Goal: Task Accomplishment & Management: Manage account settings

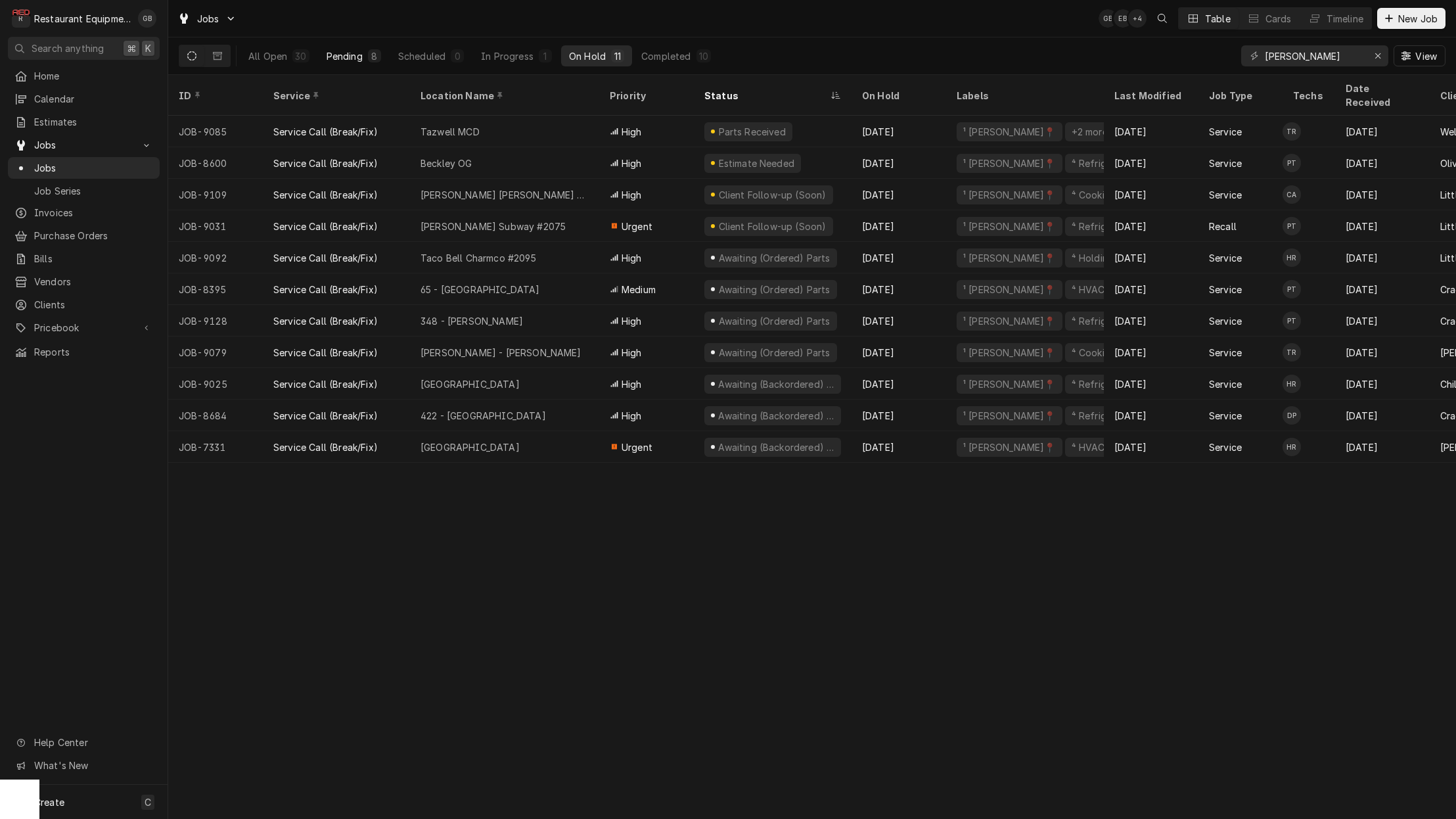
click at [342, 52] on div "Pending" at bounding box center [345, 57] width 36 height 14
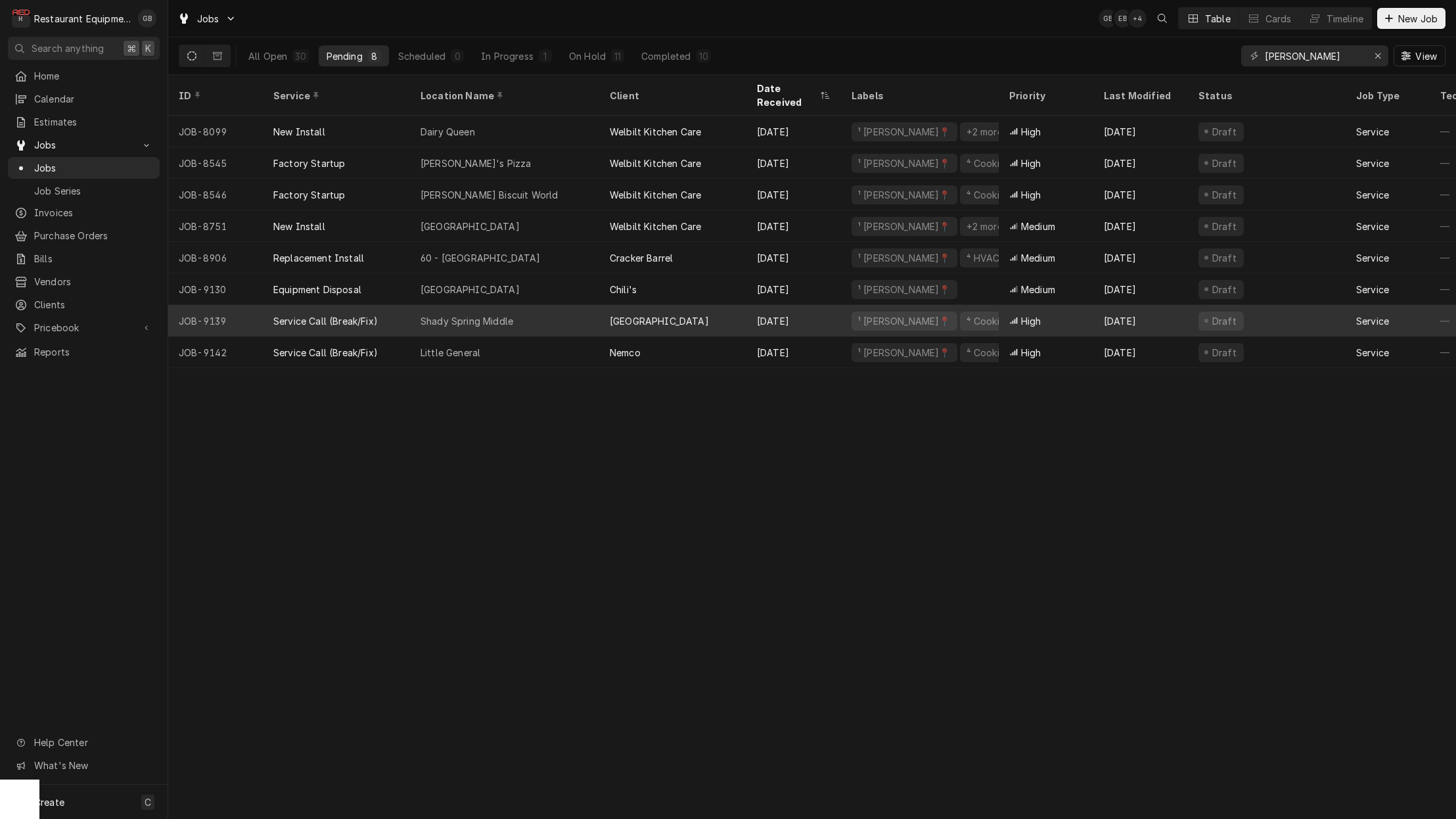
click at [482, 314] on div "Shady Spring Middle" at bounding box center [466, 321] width 92 height 14
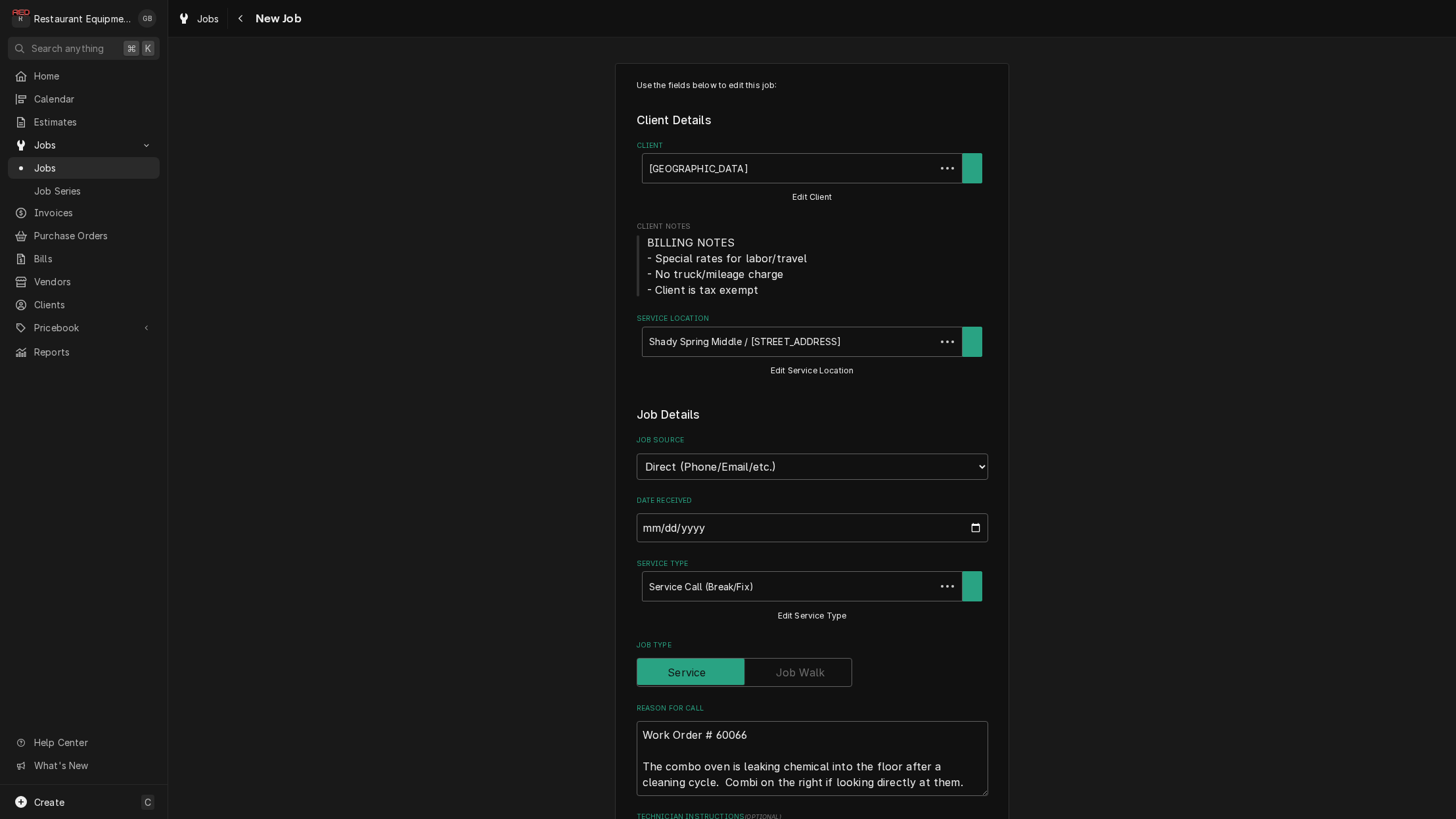
type textarea "x"
click at [243, 27] on button "Navigate back" at bounding box center [241, 18] width 21 height 21
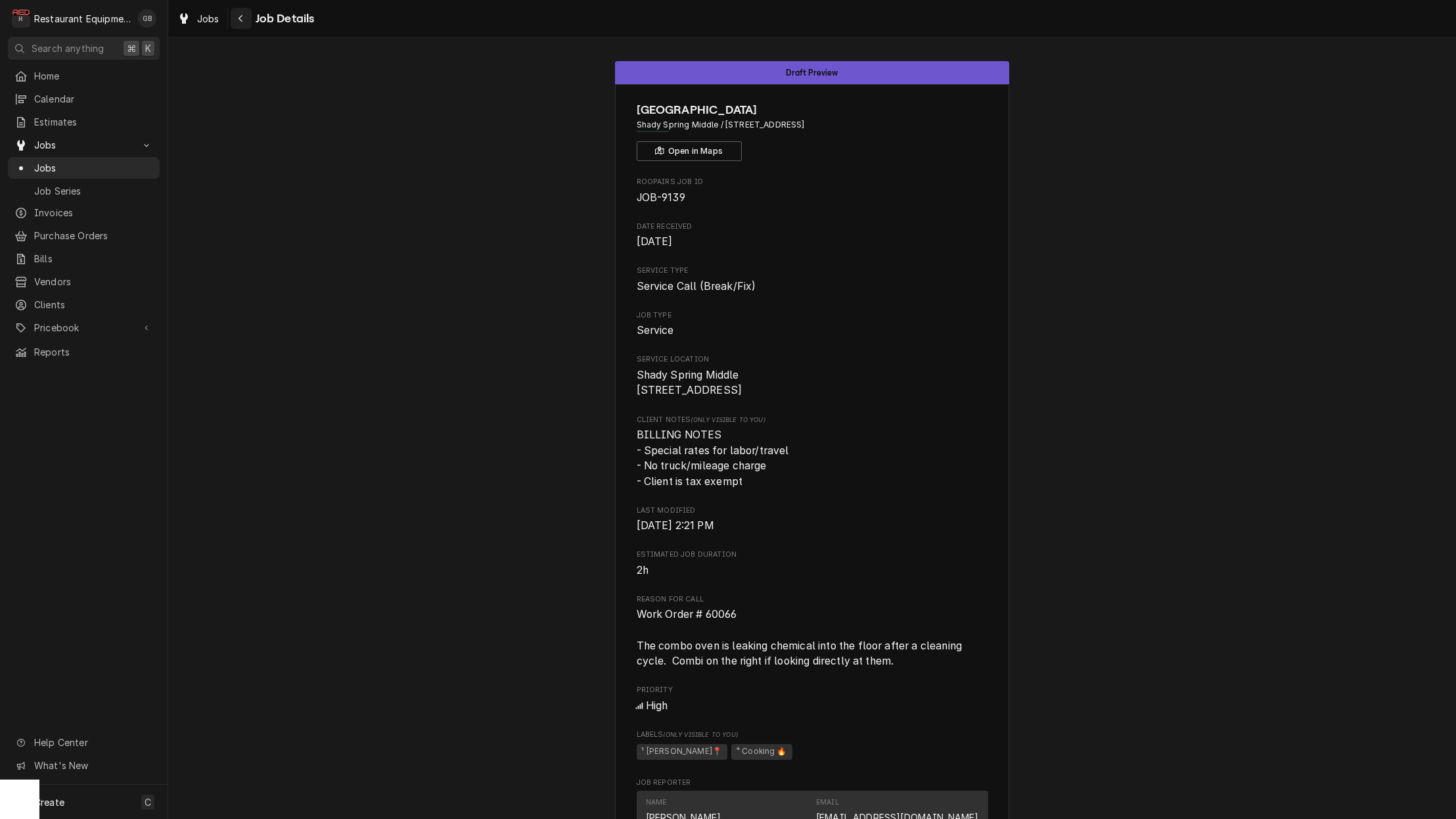
click at [241, 20] on icon "Navigate back" at bounding box center [241, 18] width 4 height 7
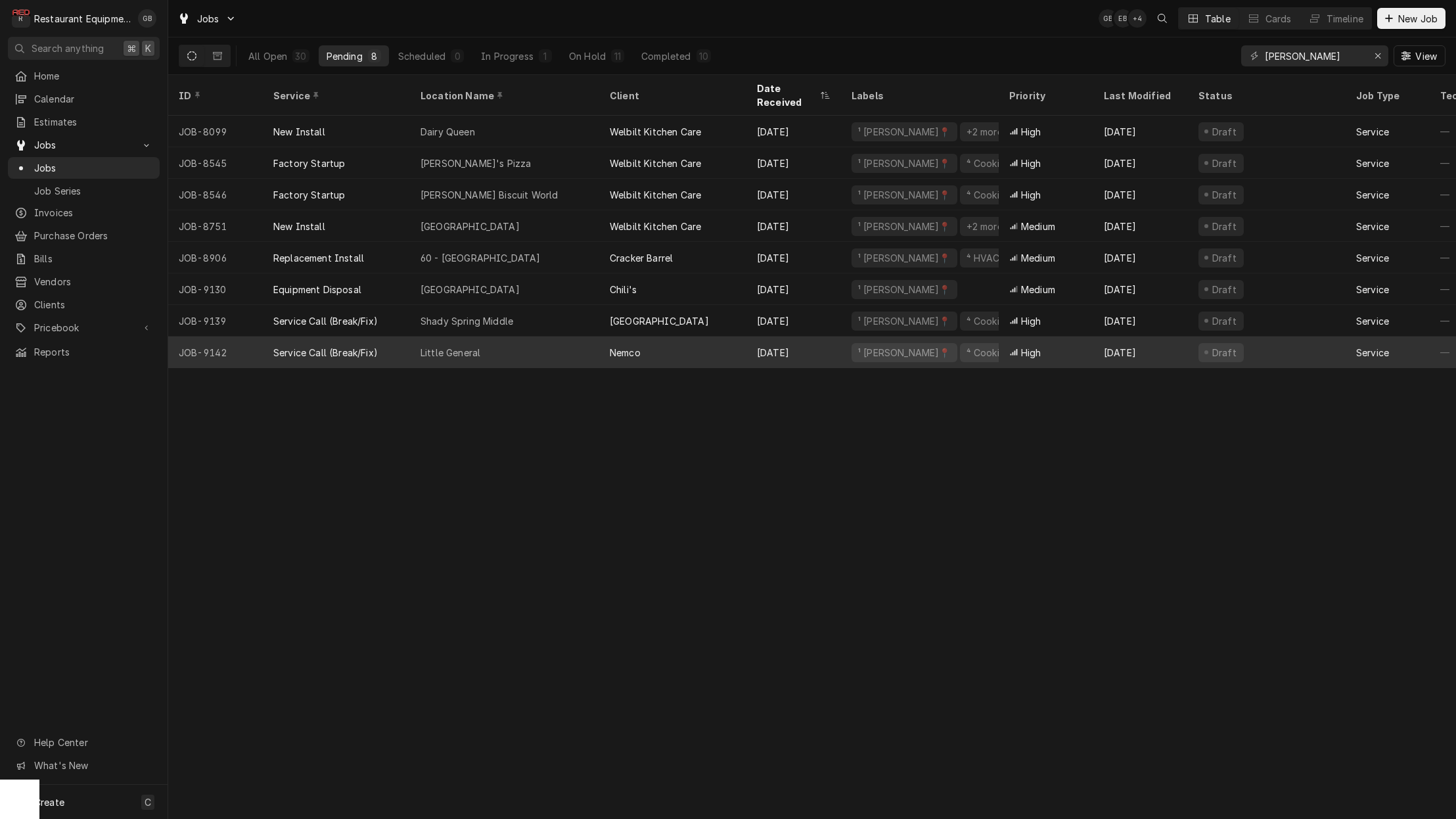
click at [521, 337] on div "Little General" at bounding box center [504, 353] width 189 height 32
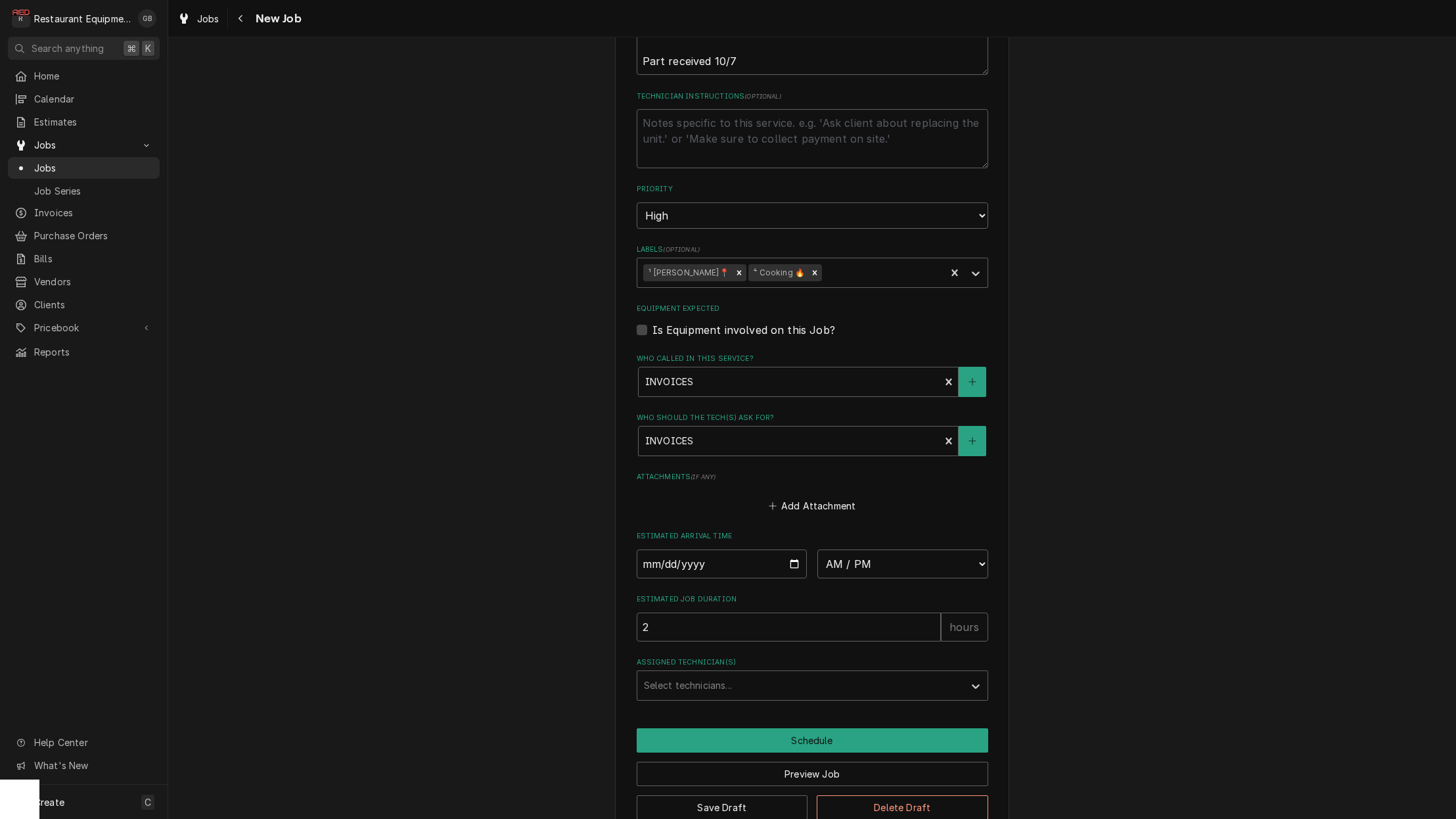
scroll to position [644, 0]
click at [835, 674] on div "Assigned Technician(s)" at bounding box center [801, 686] width 313 height 24
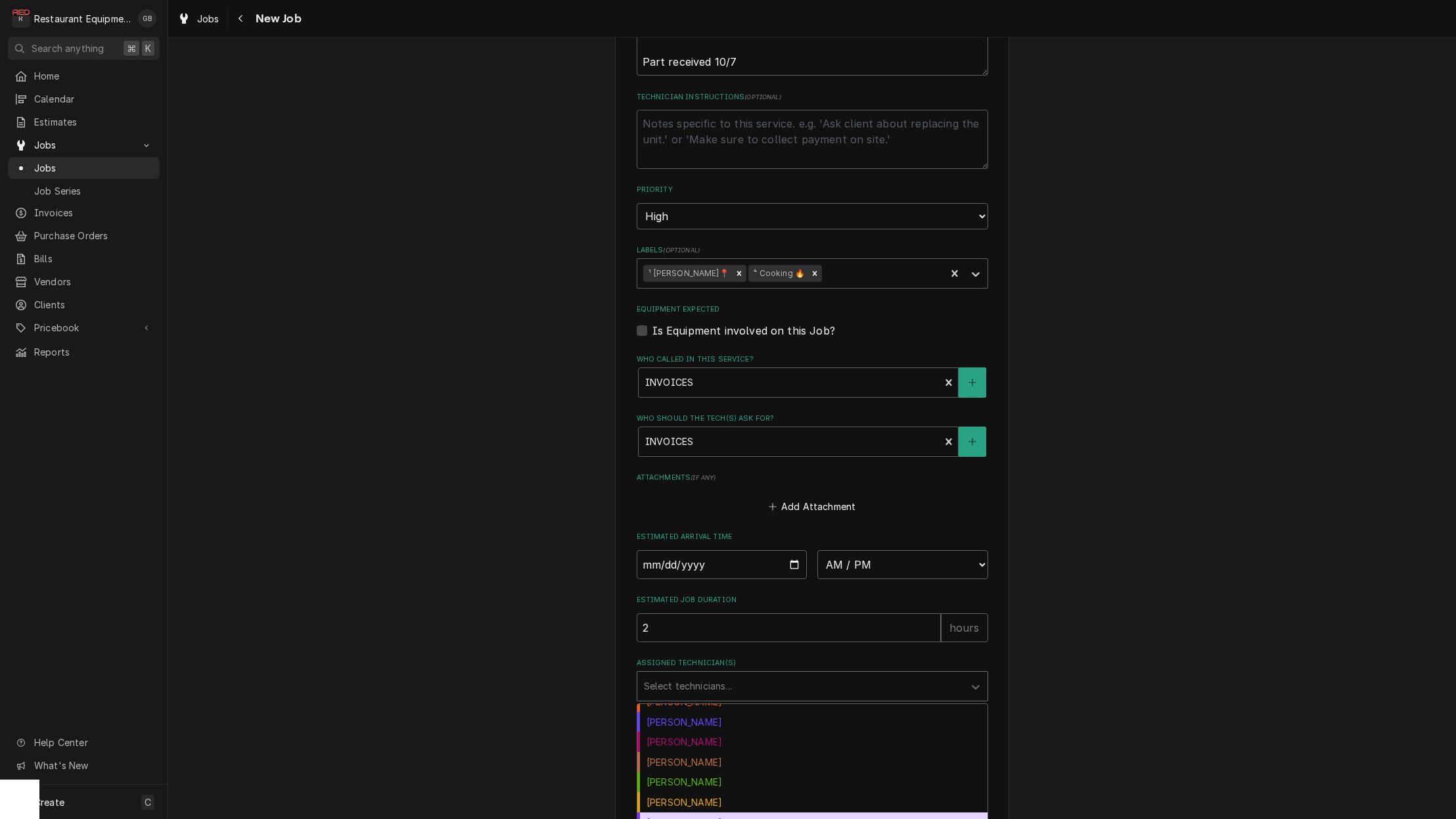
scroll to position [77, 0]
click at [711, 808] on div "[PERSON_NAME]" at bounding box center [812, 818] width 350 height 21
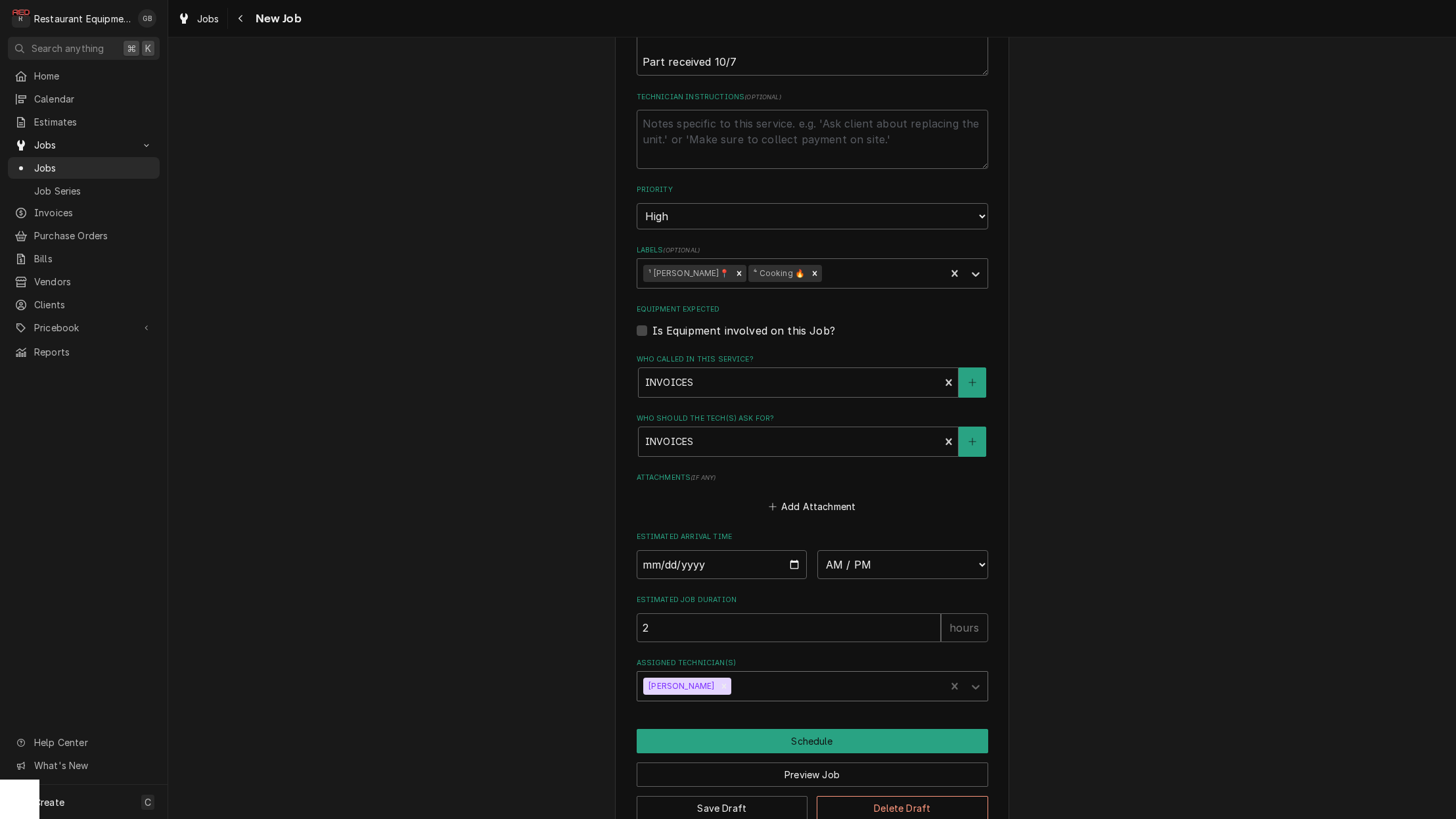
type textarea "x"
click at [672, 550] on input "Date" at bounding box center [723, 564] width 170 height 29
type input "2025-10-08"
type textarea "x"
select select "08:45:00"
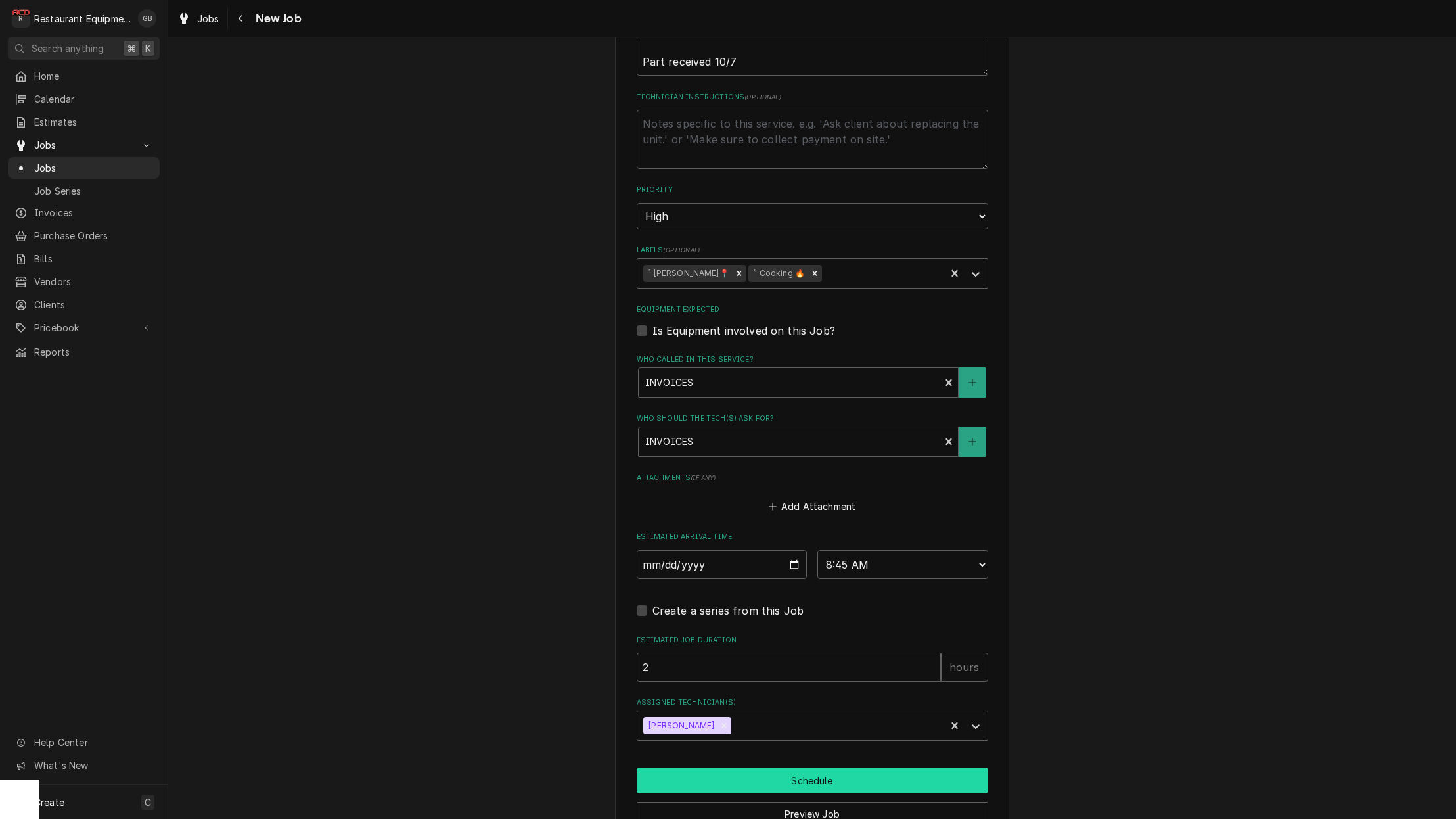
click at [797, 768] on button "Schedule" at bounding box center [813, 780] width 352 height 25
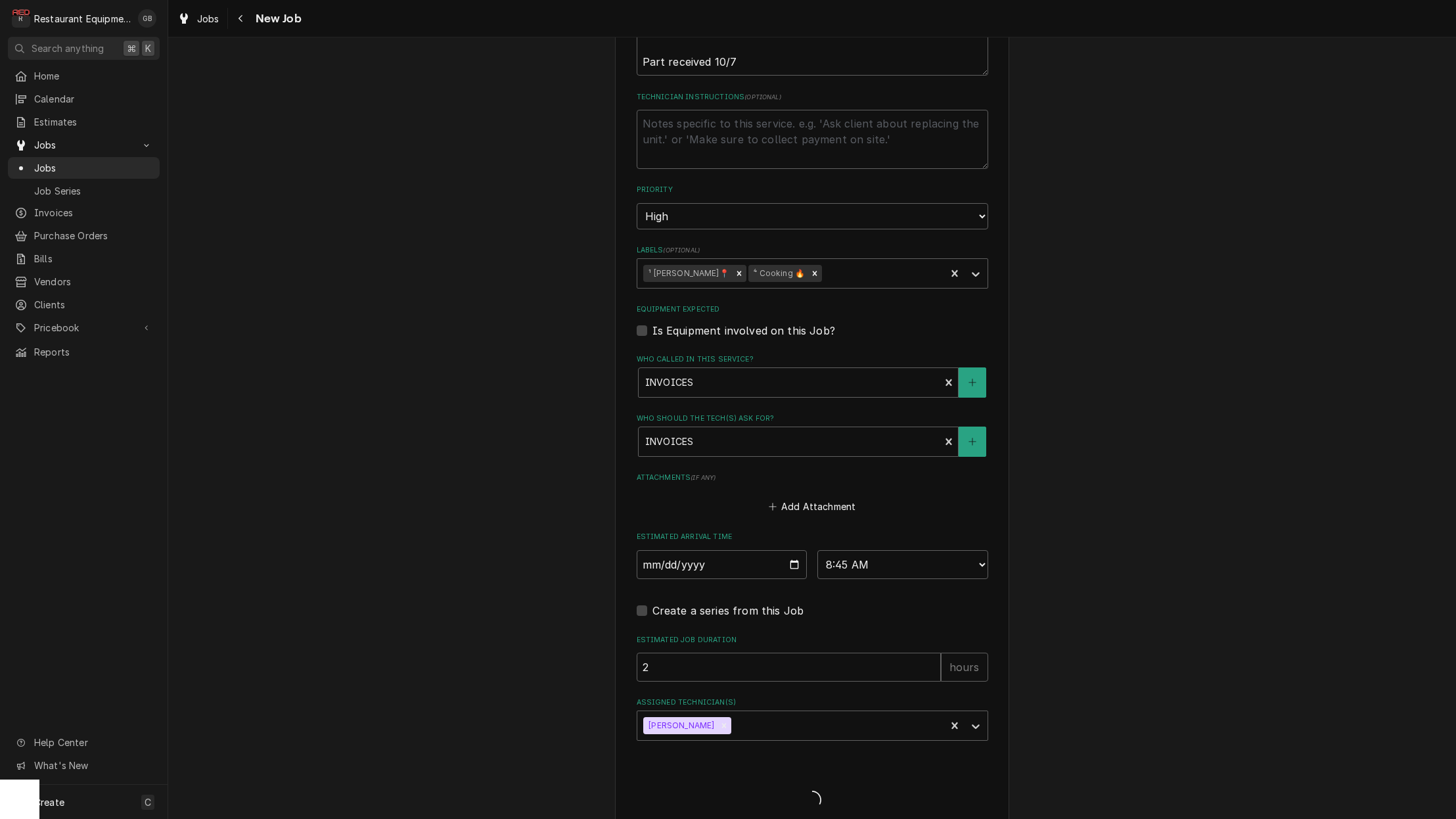
scroll to position [639, 0]
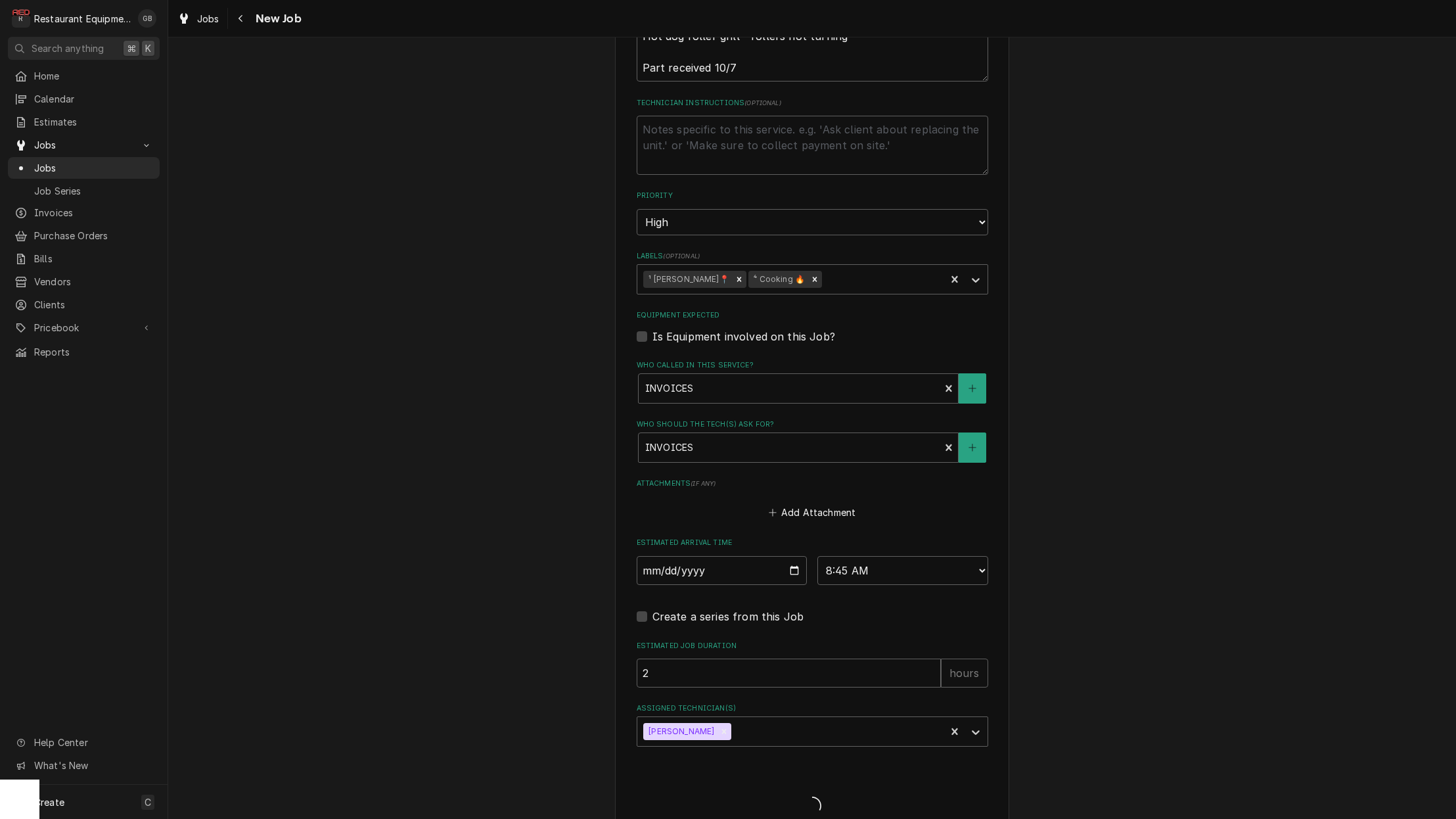
type textarea "x"
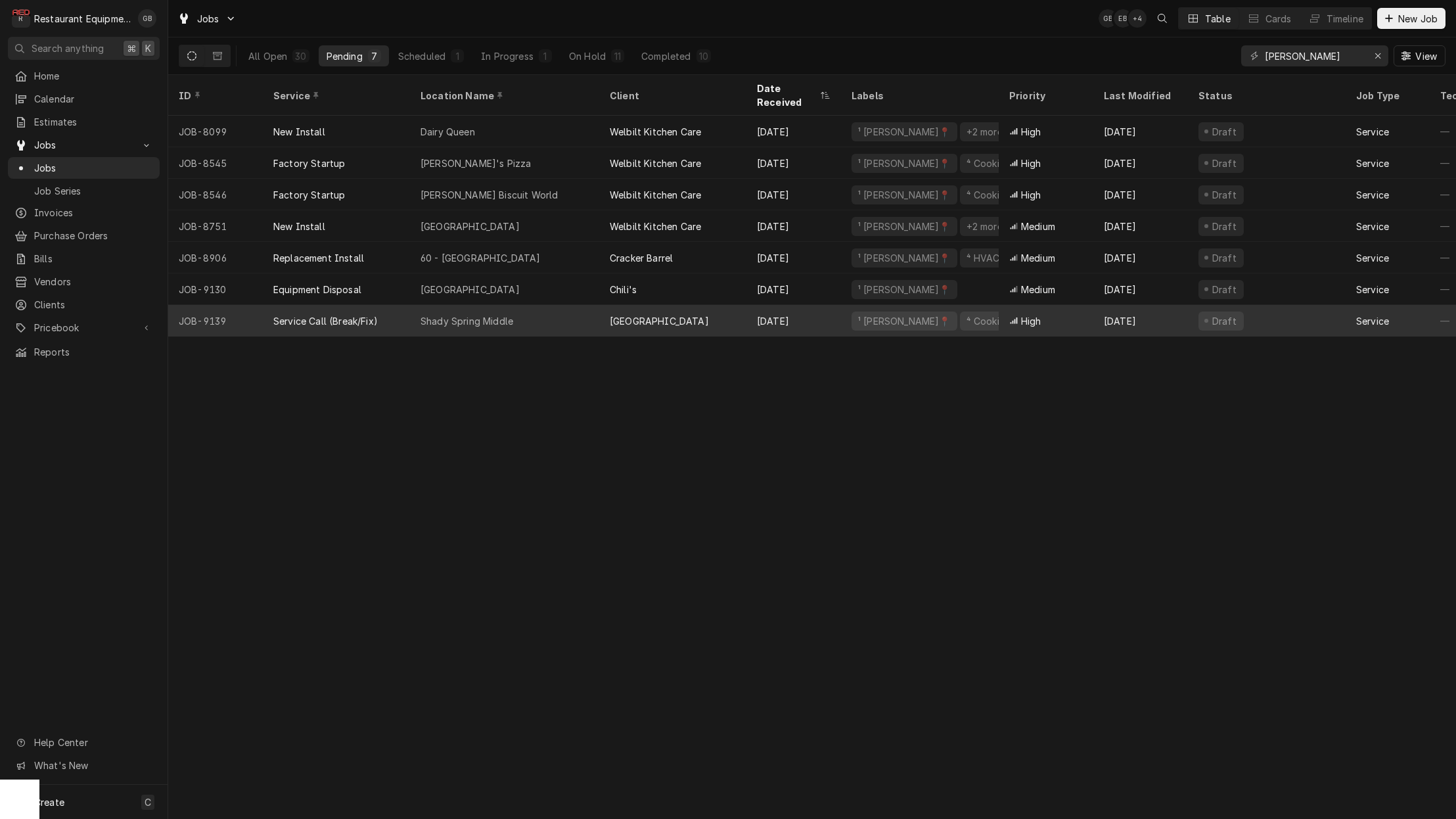
click at [543, 306] on div "Shady Spring Middle" at bounding box center [504, 321] width 189 height 32
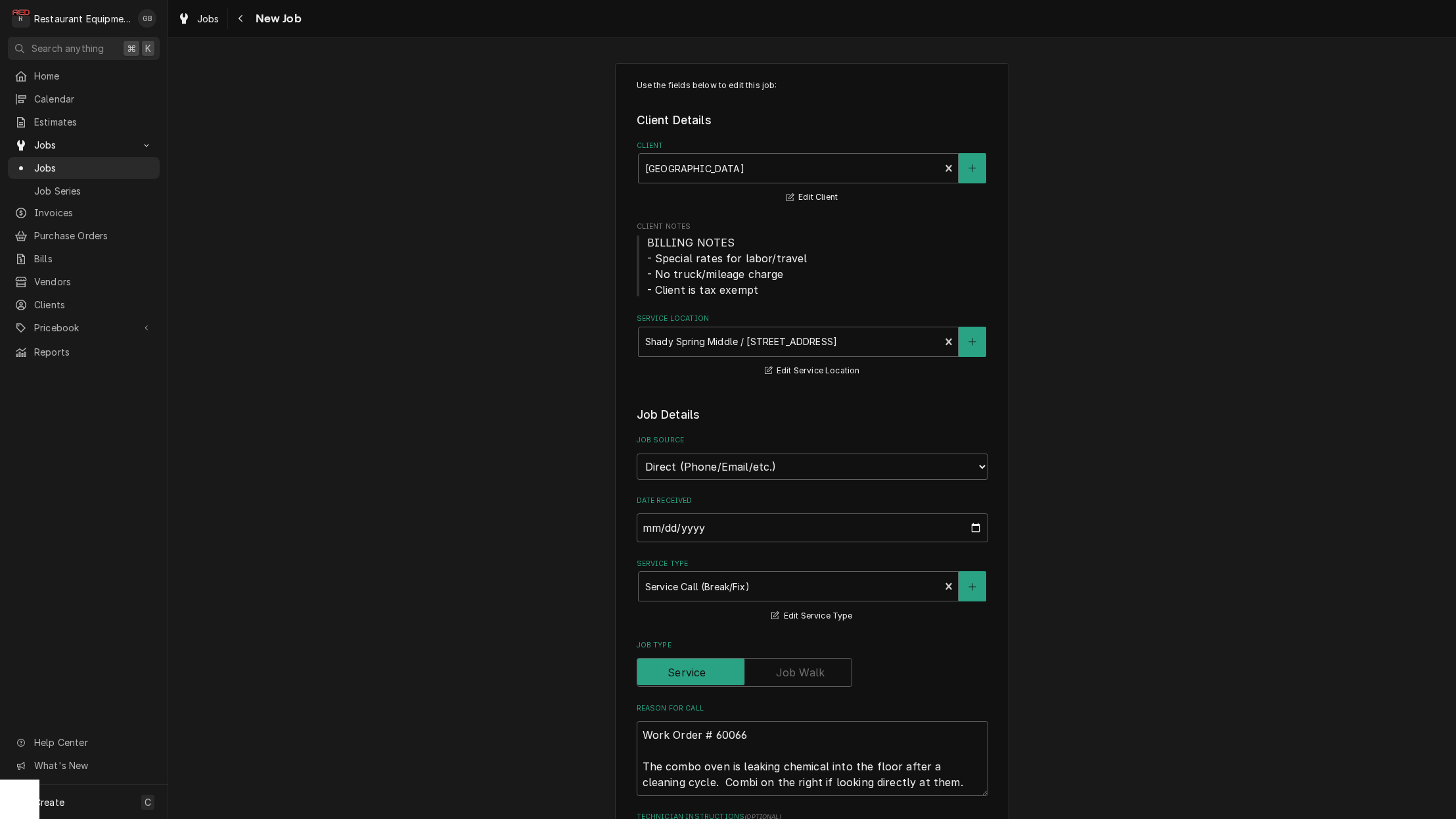
type textarea "x"
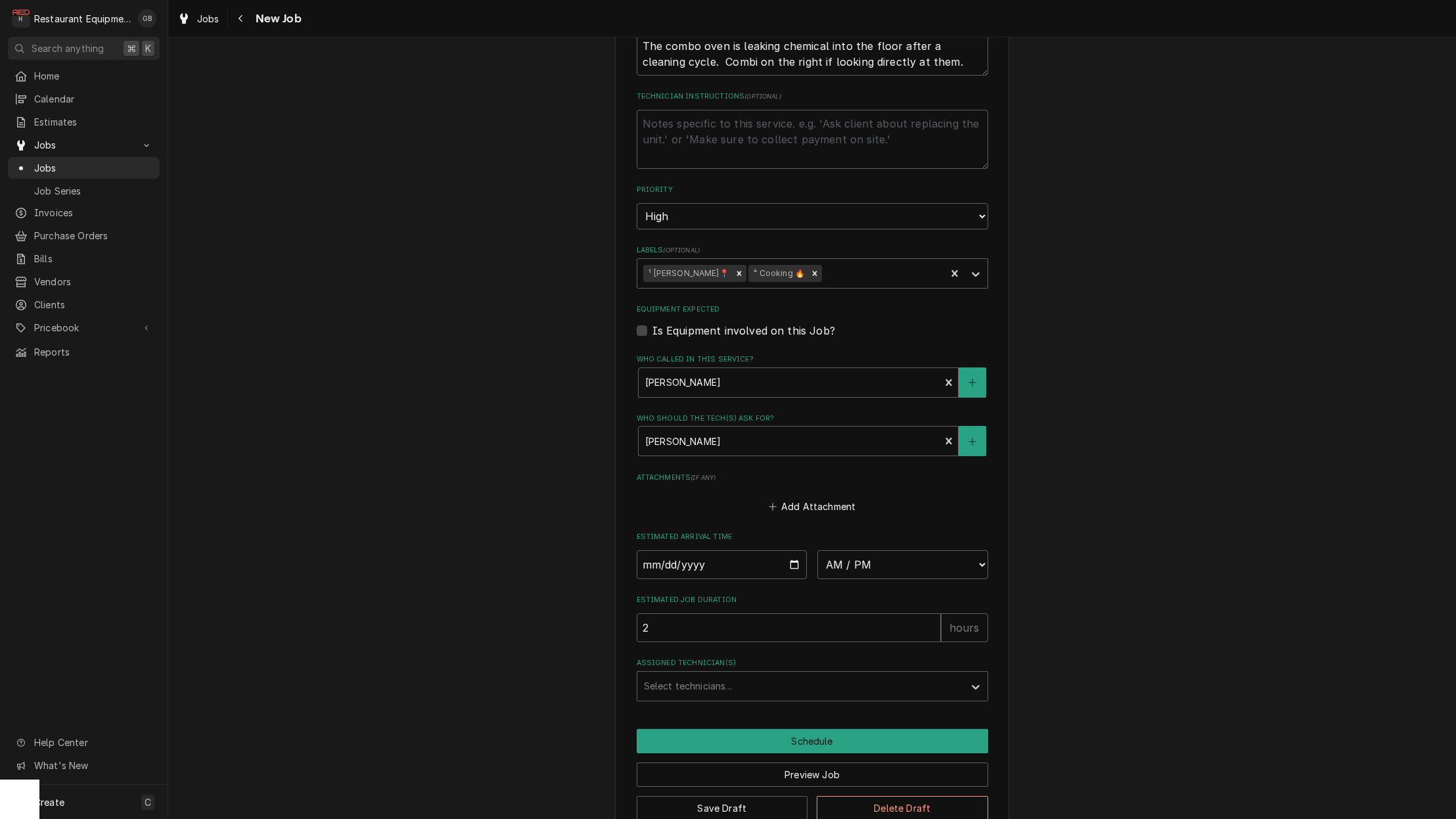
scroll to position [720, 0]
click at [666, 551] on input "Date" at bounding box center [723, 565] width 170 height 29
type input "2025-10-08"
type textarea "x"
click at [868, 532] on label "Estimated Arrival Time" at bounding box center [813, 537] width 352 height 11
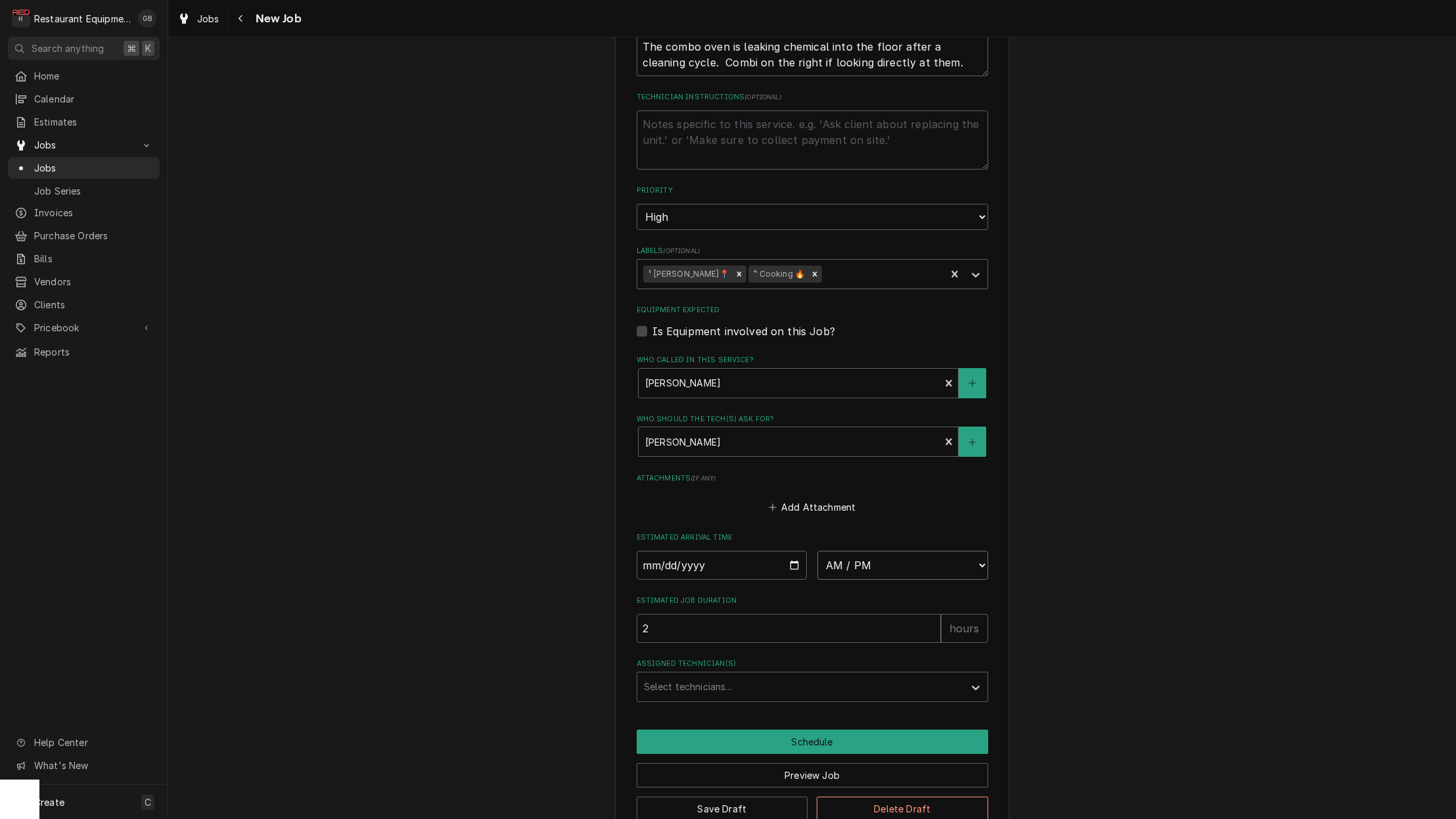
select select "08:45:00"
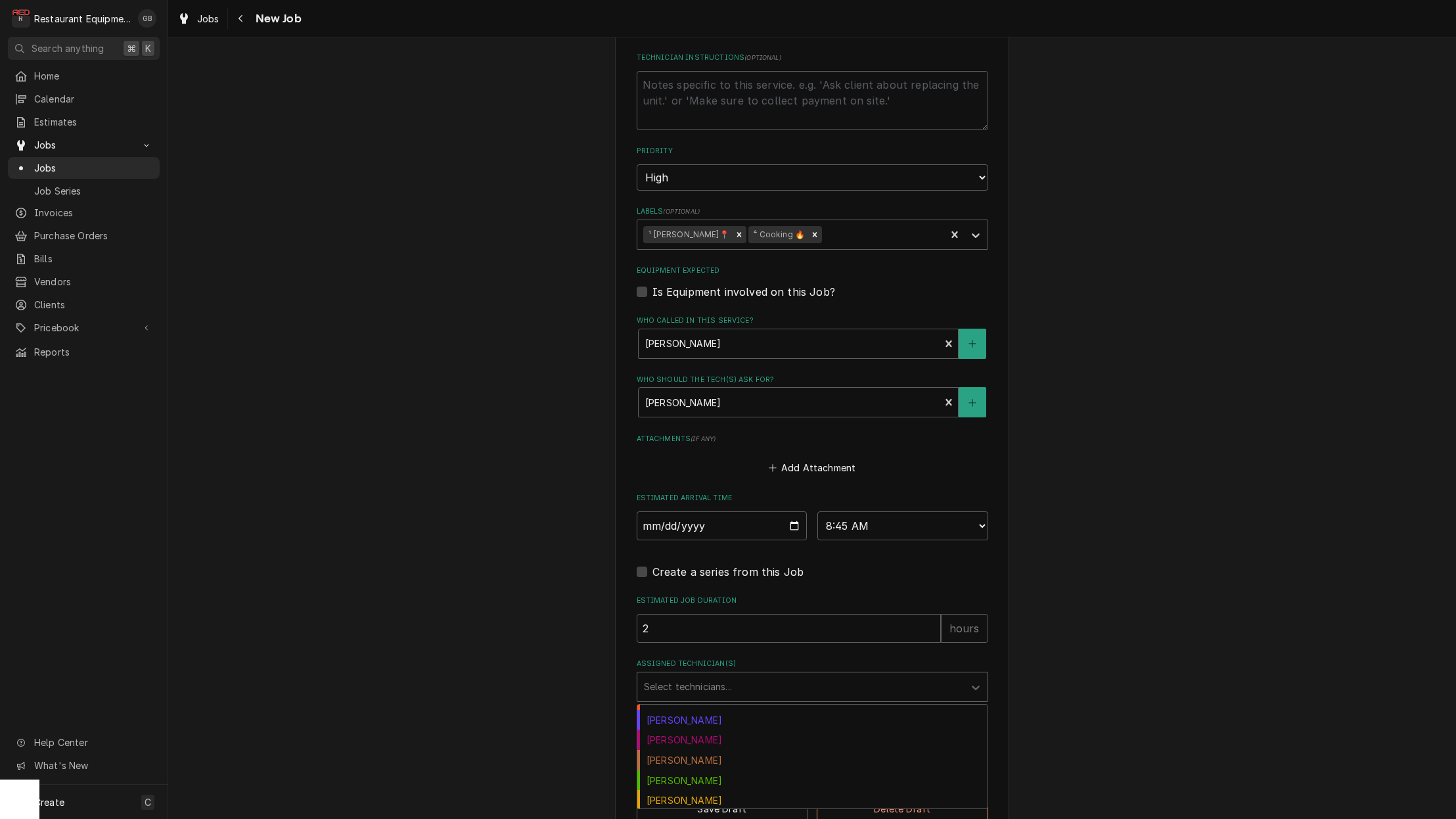
scroll to position [67, 0]
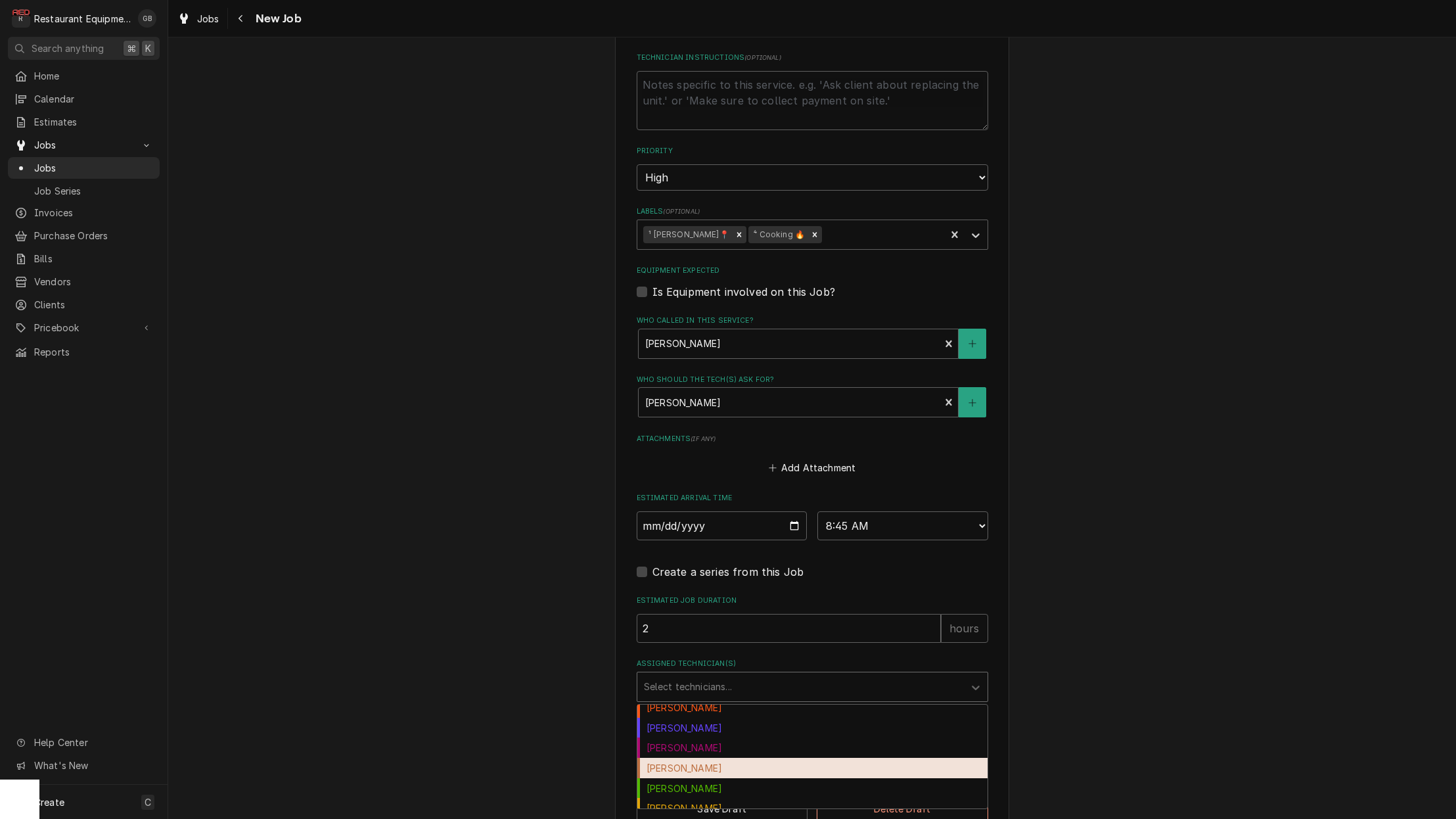
click at [726, 759] on div "Hunter Ralston" at bounding box center [812, 768] width 350 height 21
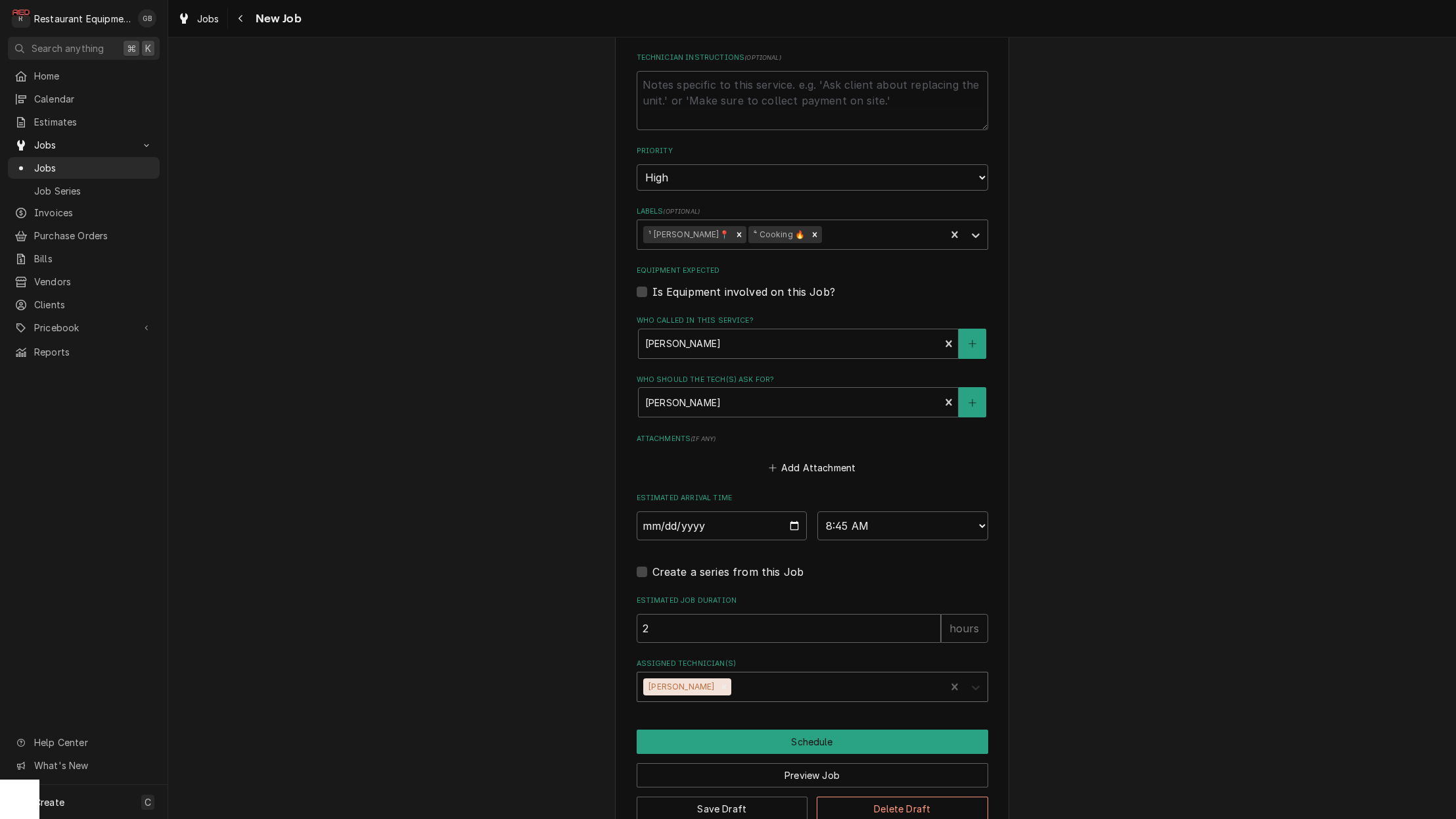
click at [980, 681] on icon "Assigned Technician(s)" at bounding box center [975, 687] width 13 height 13
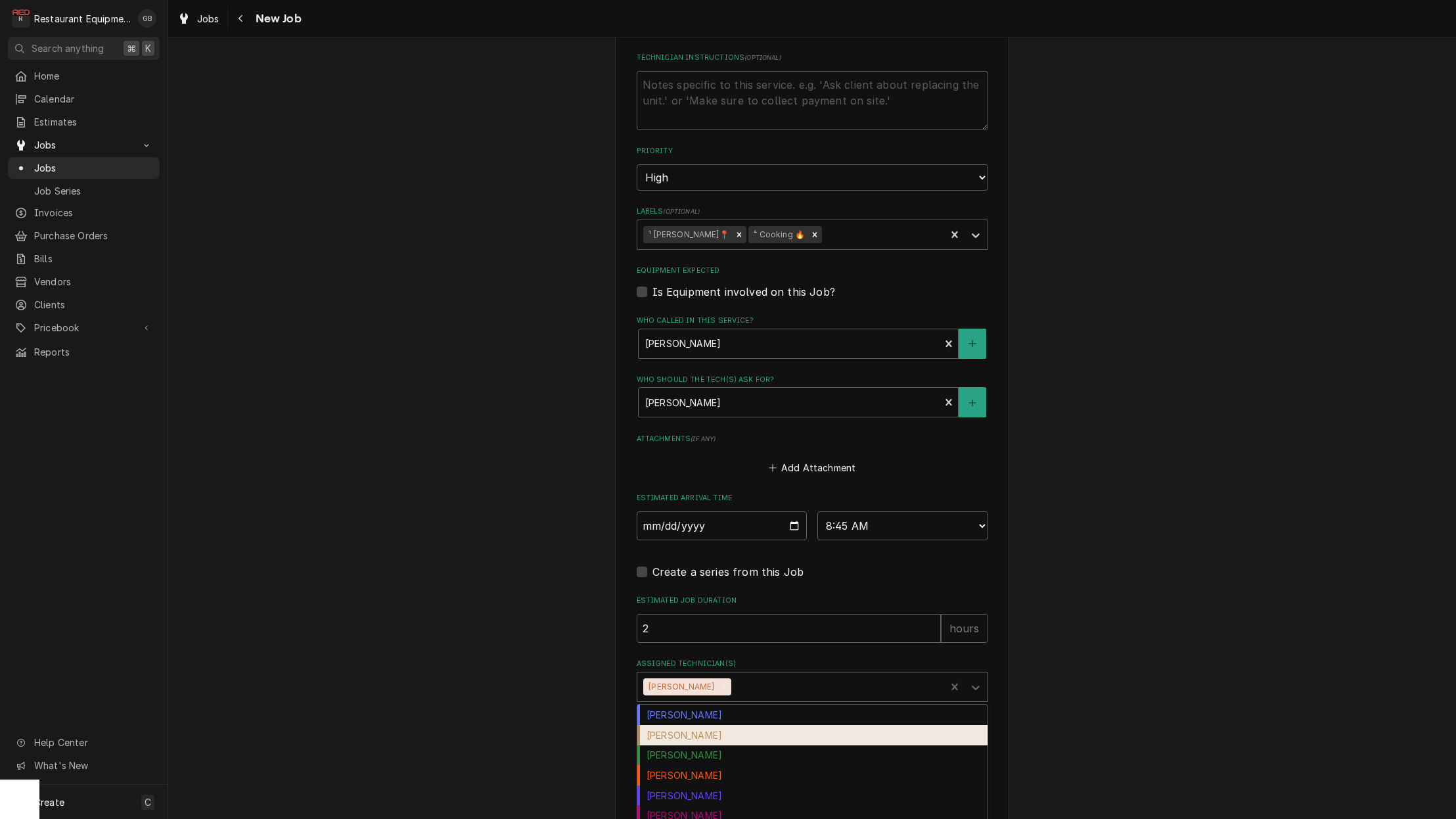
scroll to position [0, 0]
click at [709, 725] on div "Chuck Almond" at bounding box center [812, 735] width 350 height 21
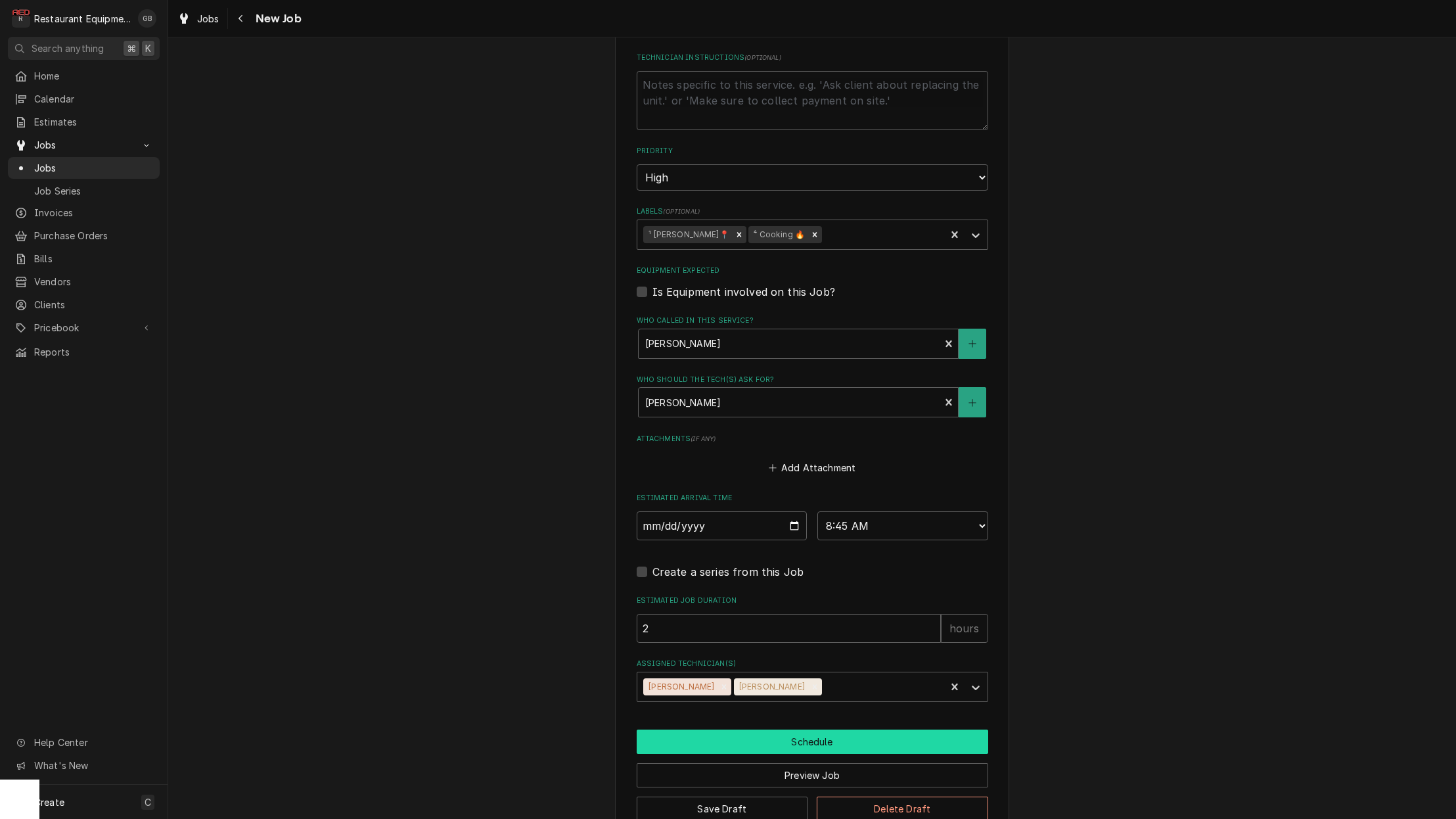
click at [785, 730] on button "Schedule" at bounding box center [813, 742] width 352 height 25
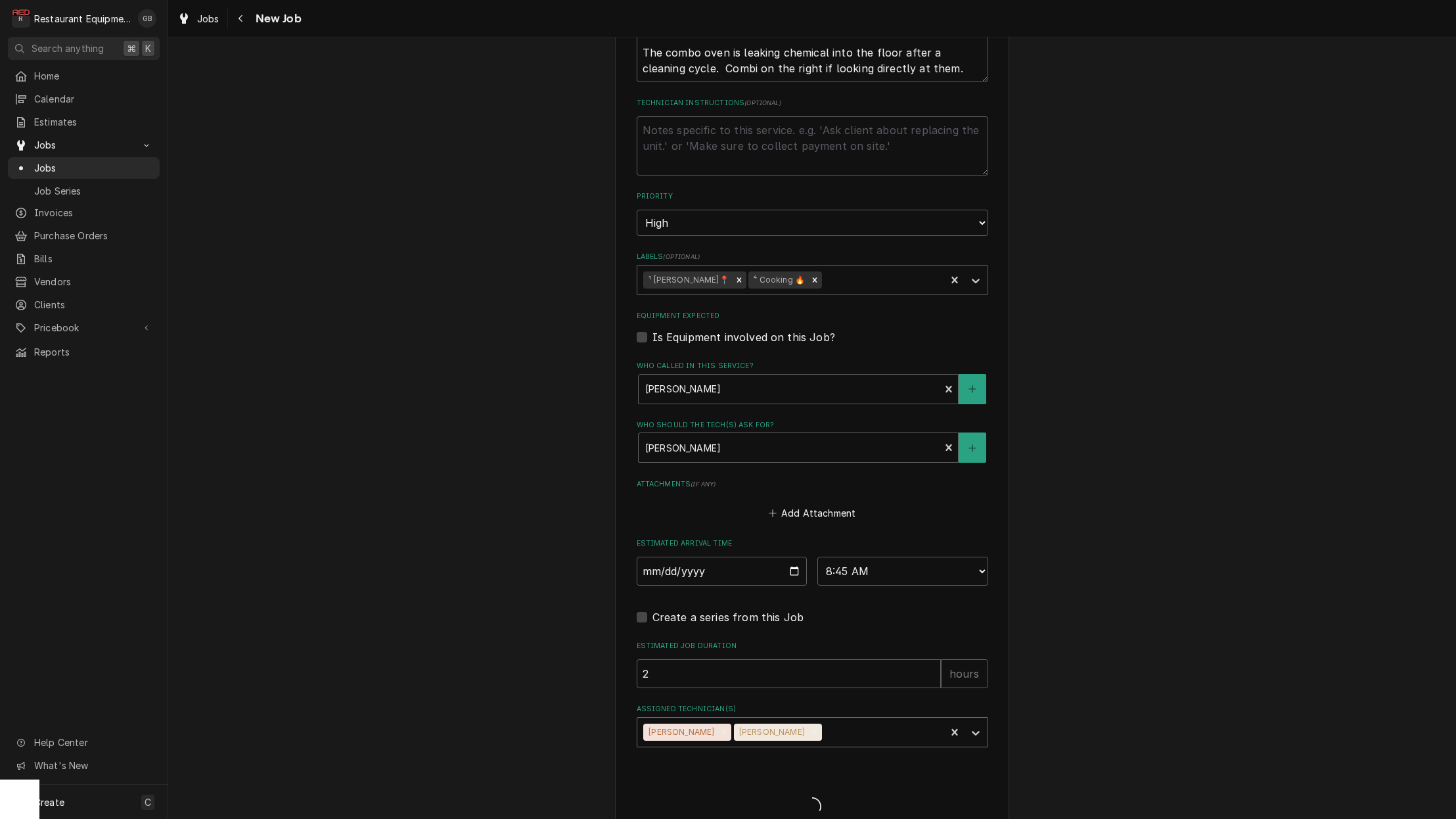
type textarea "x"
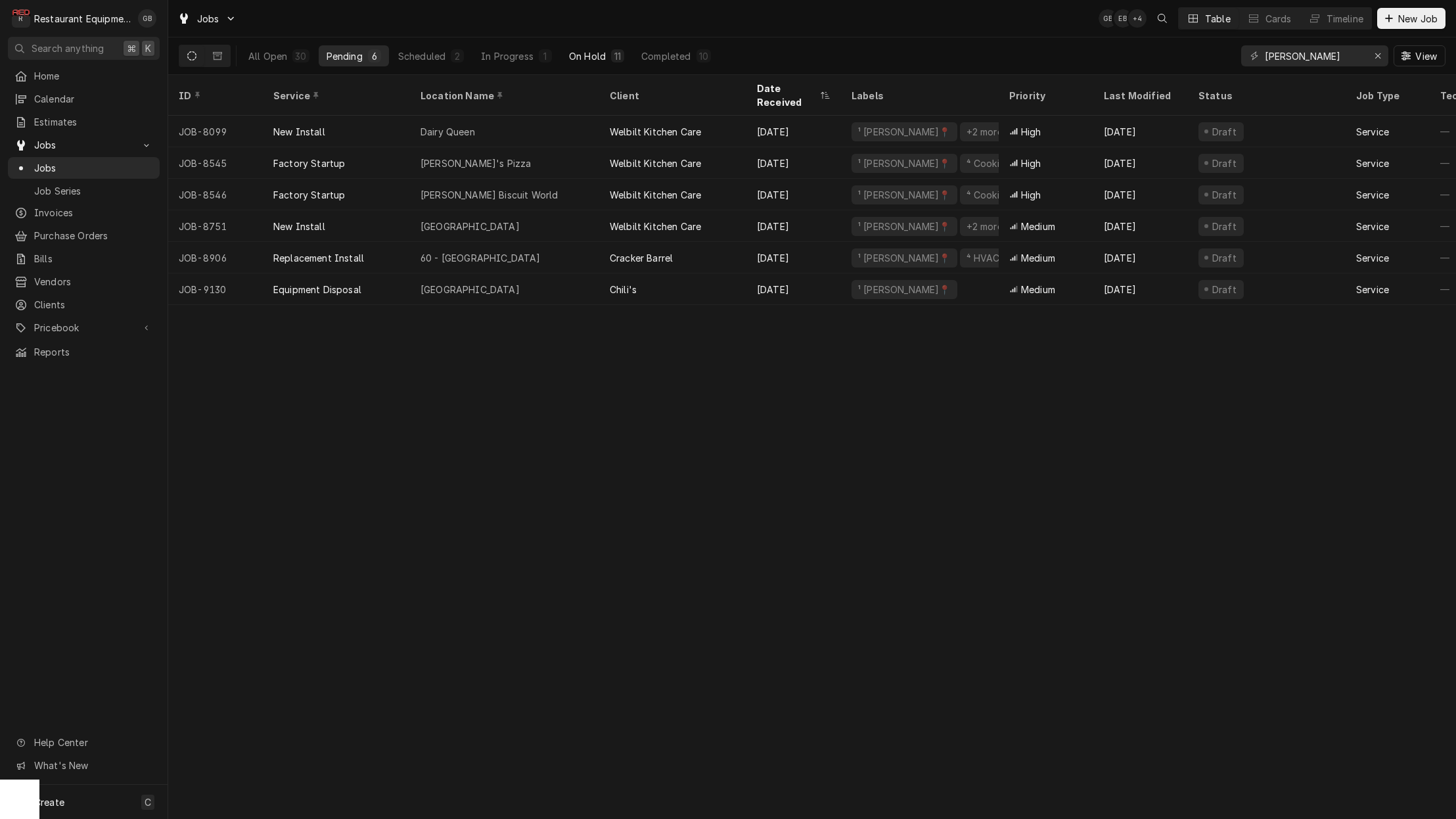
click at [581, 56] on div "On Hold" at bounding box center [587, 57] width 37 height 14
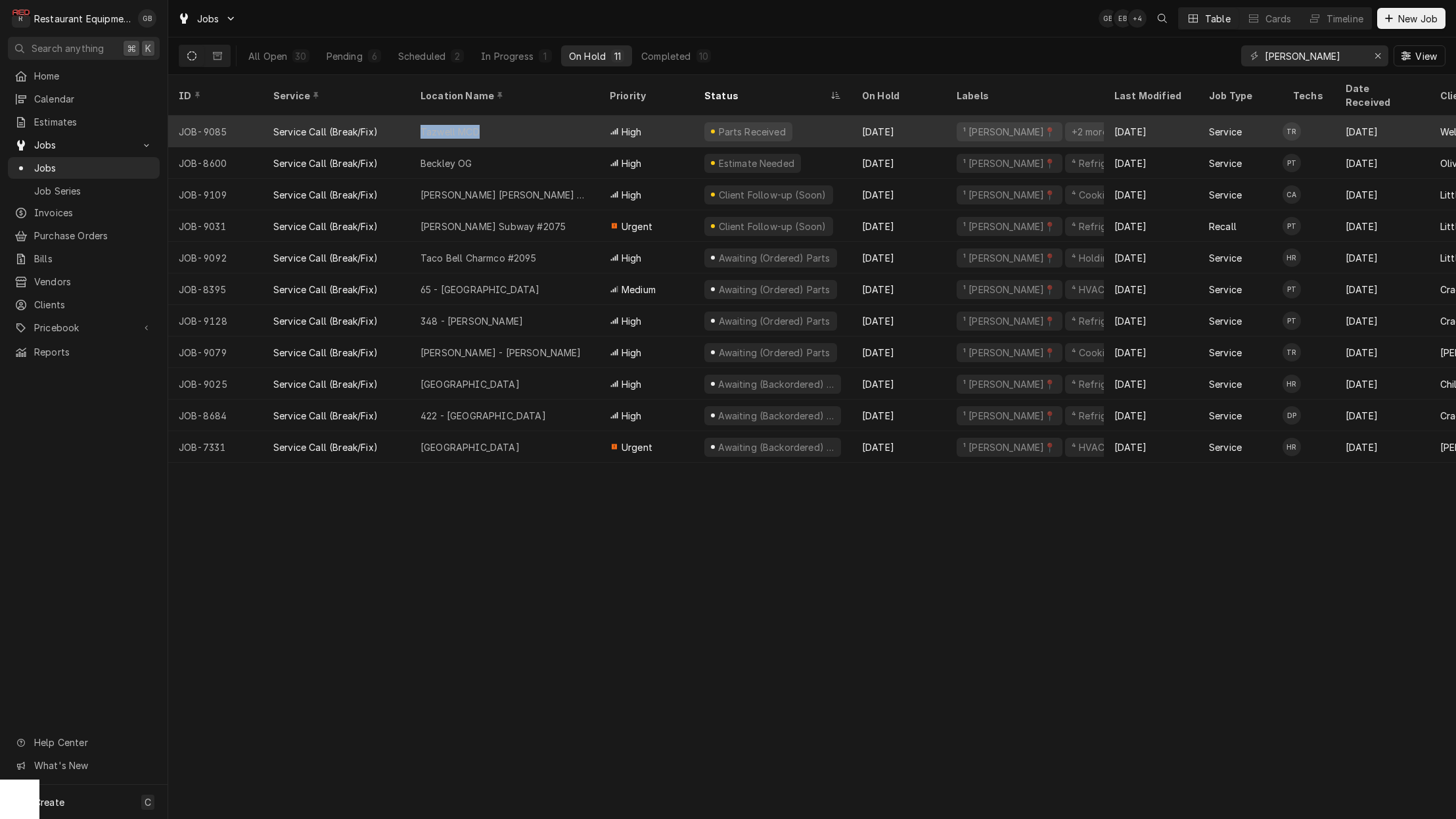
drag, startPoint x: 511, startPoint y: 110, endPoint x: 517, endPoint y: 106, distance: 7.2
click at [516, 116] on div "Tazwell MCD" at bounding box center [504, 132] width 189 height 32
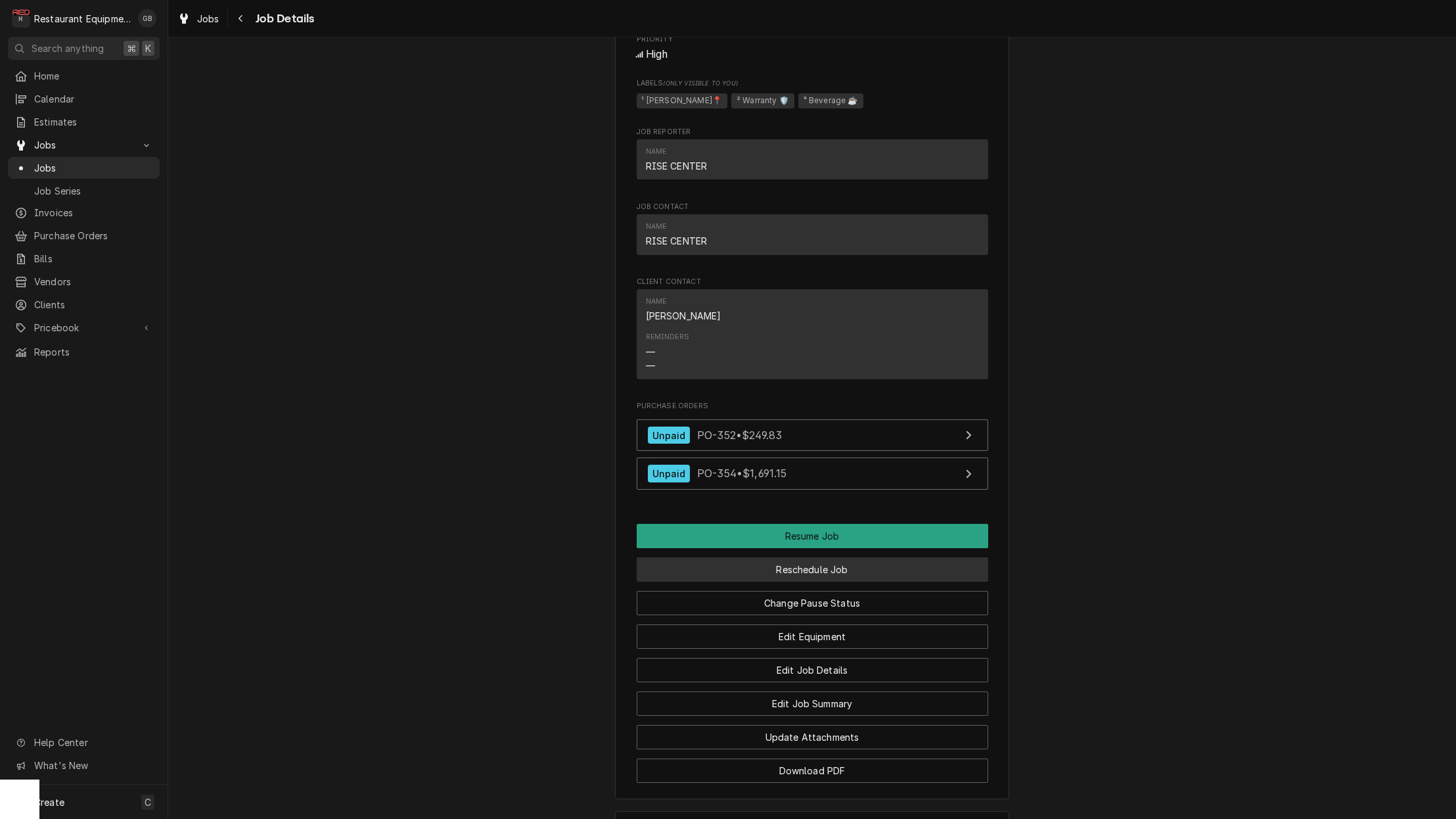
scroll to position [1122, 0]
click at [813, 559] on button "Reschedule Job" at bounding box center [813, 571] width 352 height 25
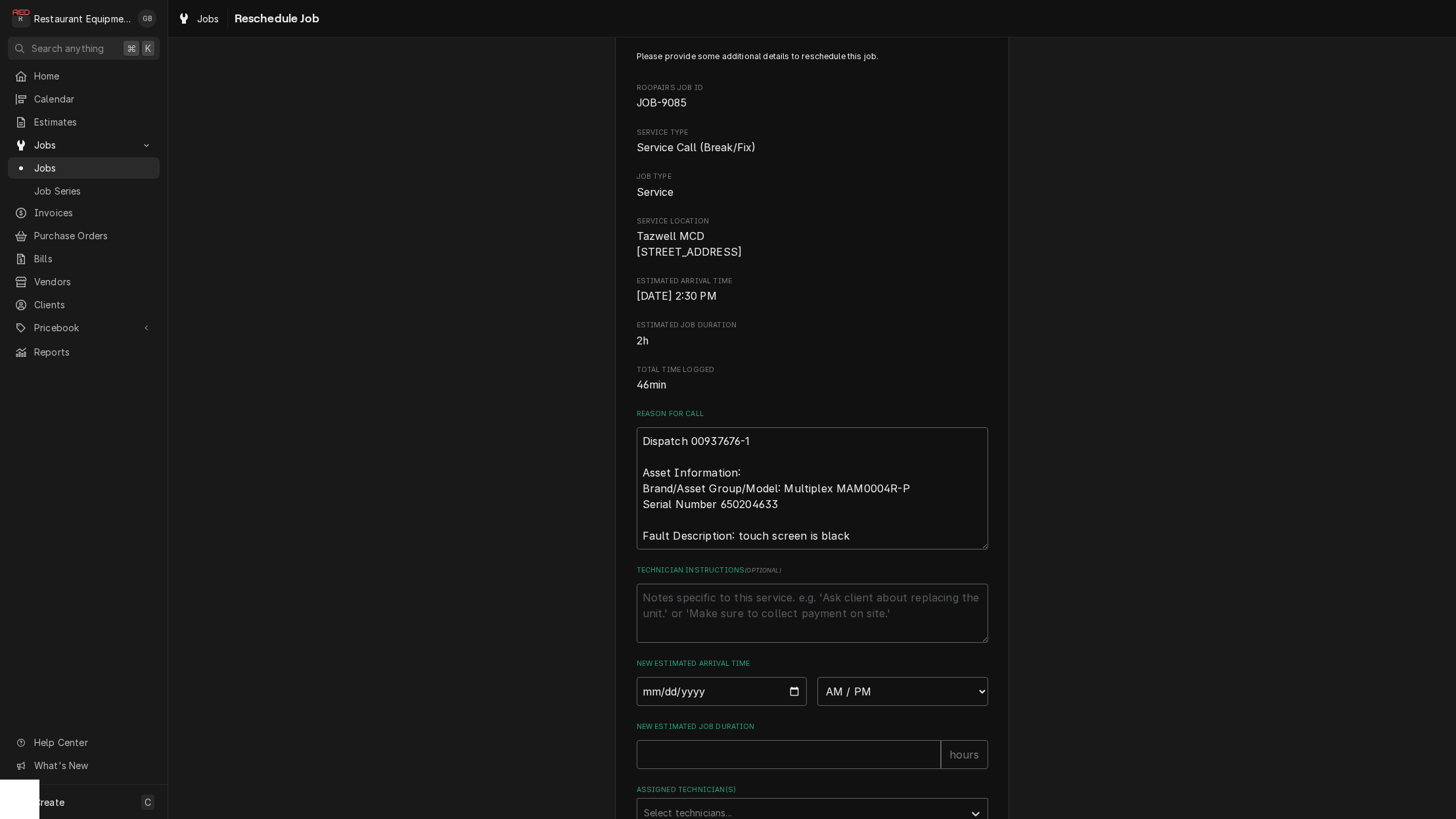
scroll to position [32, 0]
click at [675, 694] on input "Date" at bounding box center [723, 688] width 170 height 29
type input "2025-10-08"
type textarea "x"
click at [773, 660] on div "Please provide some additional details to reschedule this job. Roopairs Job ID …" at bounding box center [813, 483] width 352 height 871
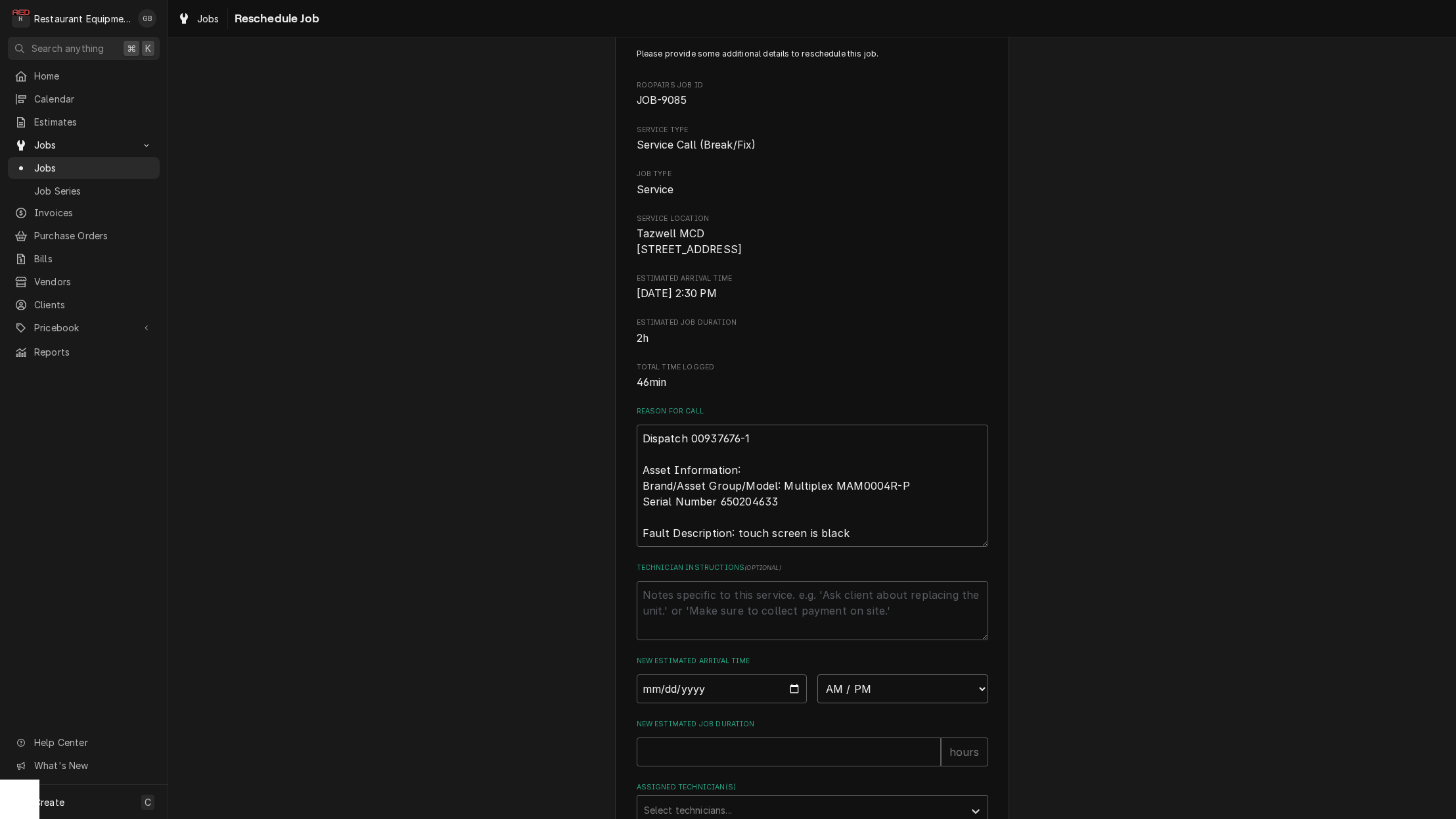
select select "13:00:00"
type textarea "x"
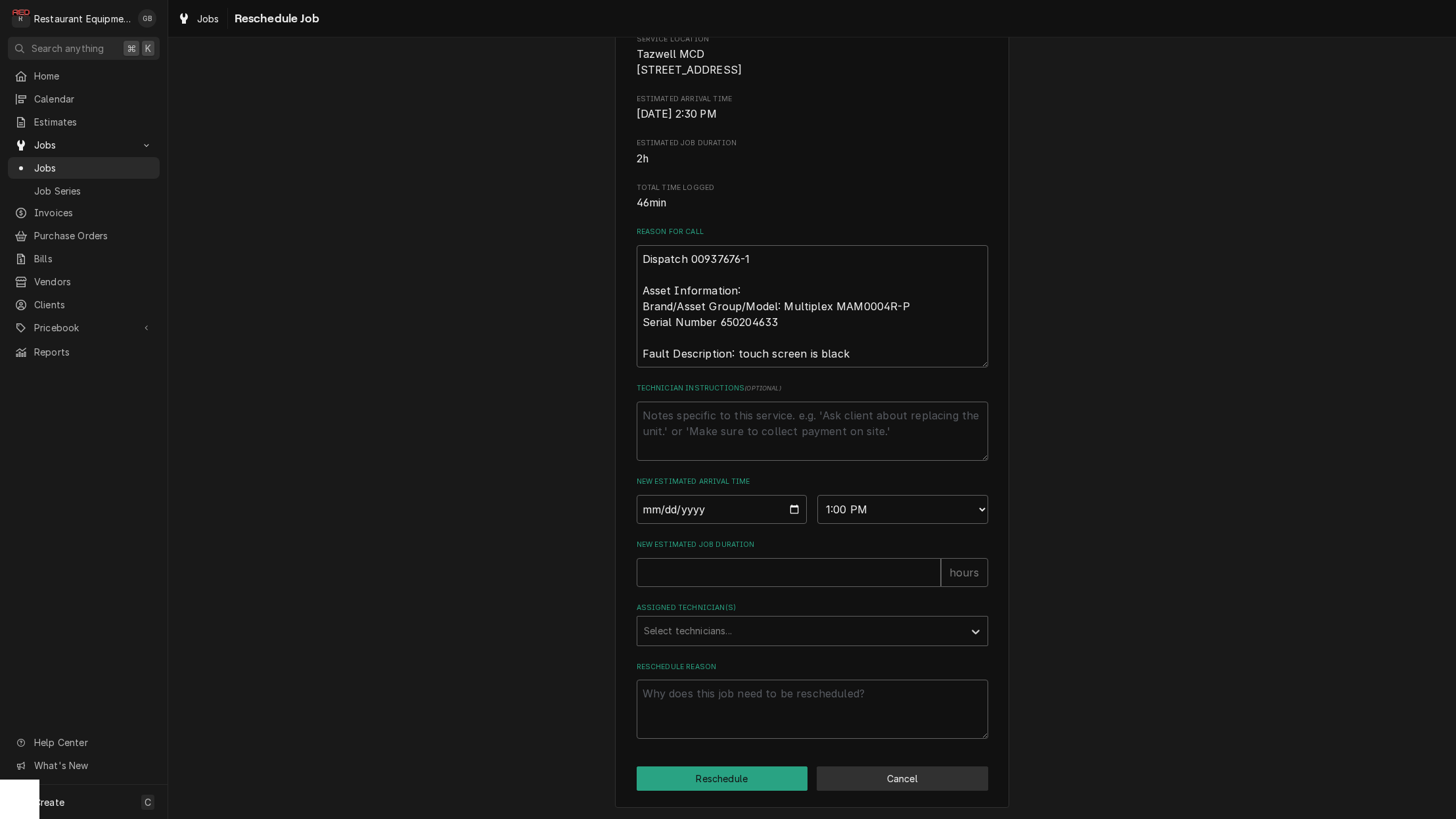
click at [871, 778] on button "Cancel" at bounding box center [902, 778] width 171 height 25
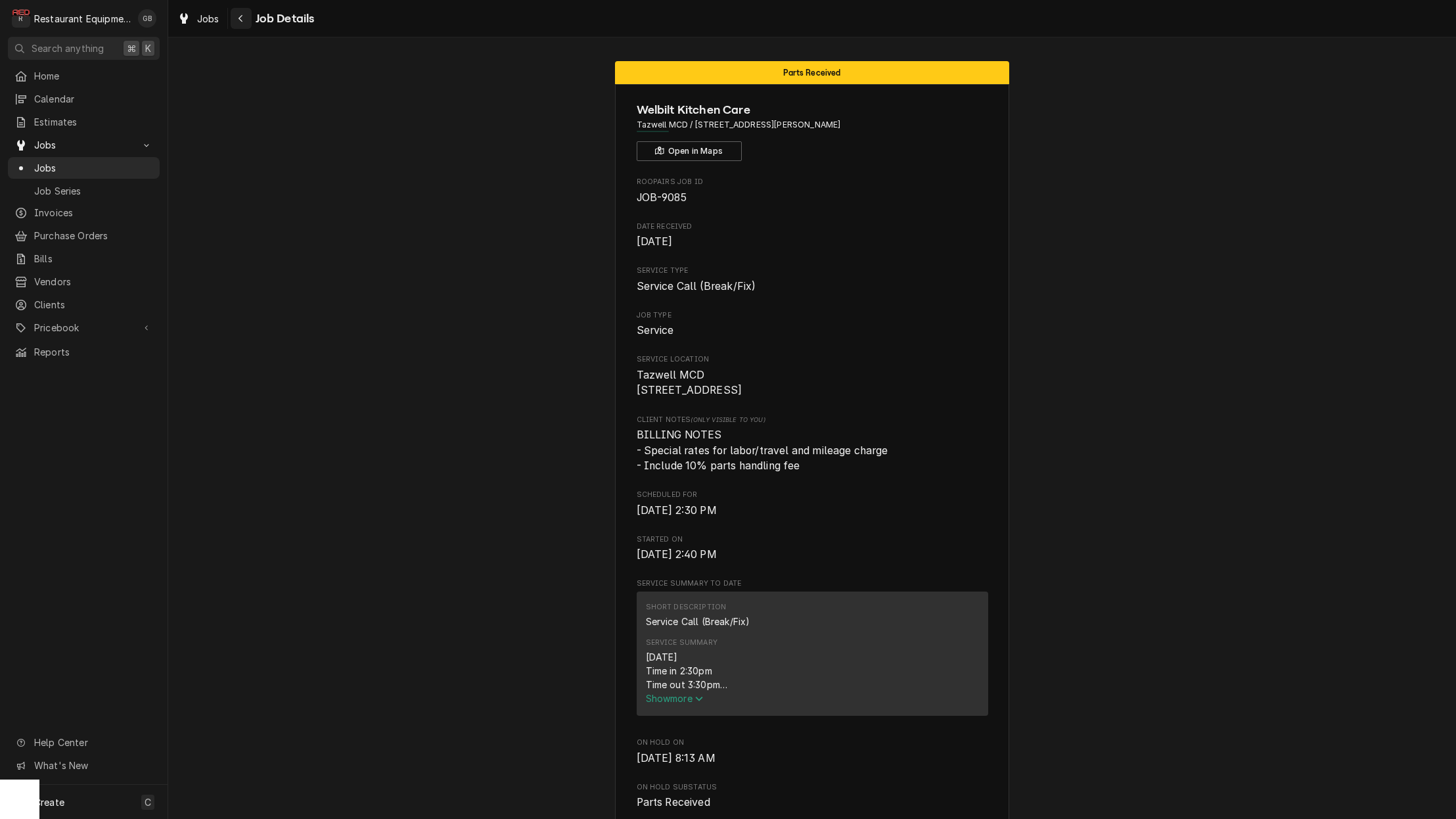
click at [250, 23] on button "Navigate back" at bounding box center [241, 18] width 21 height 21
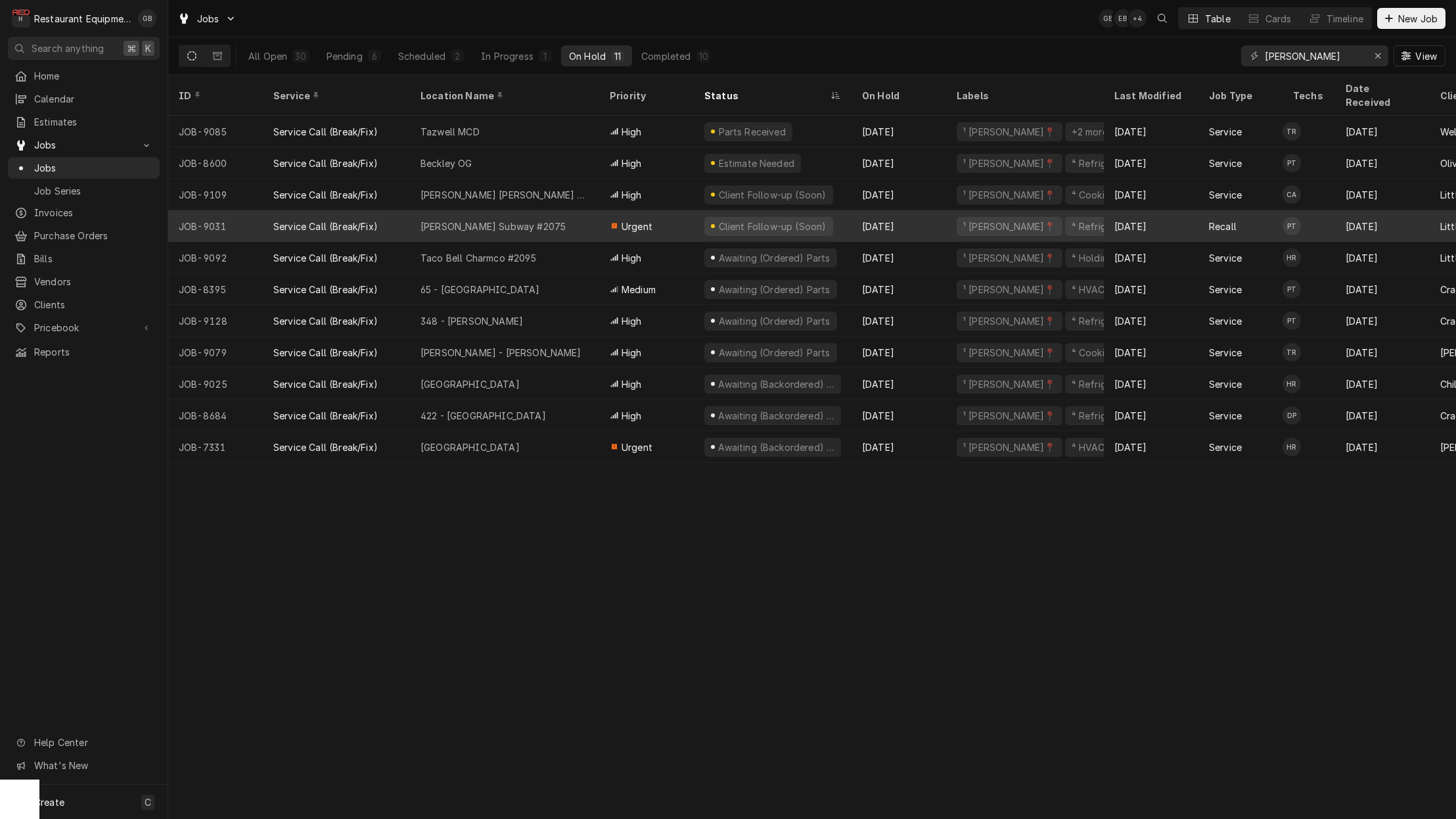
click at [515, 219] on div "[PERSON_NAME] Subway #2075" at bounding box center [493, 226] width 146 height 14
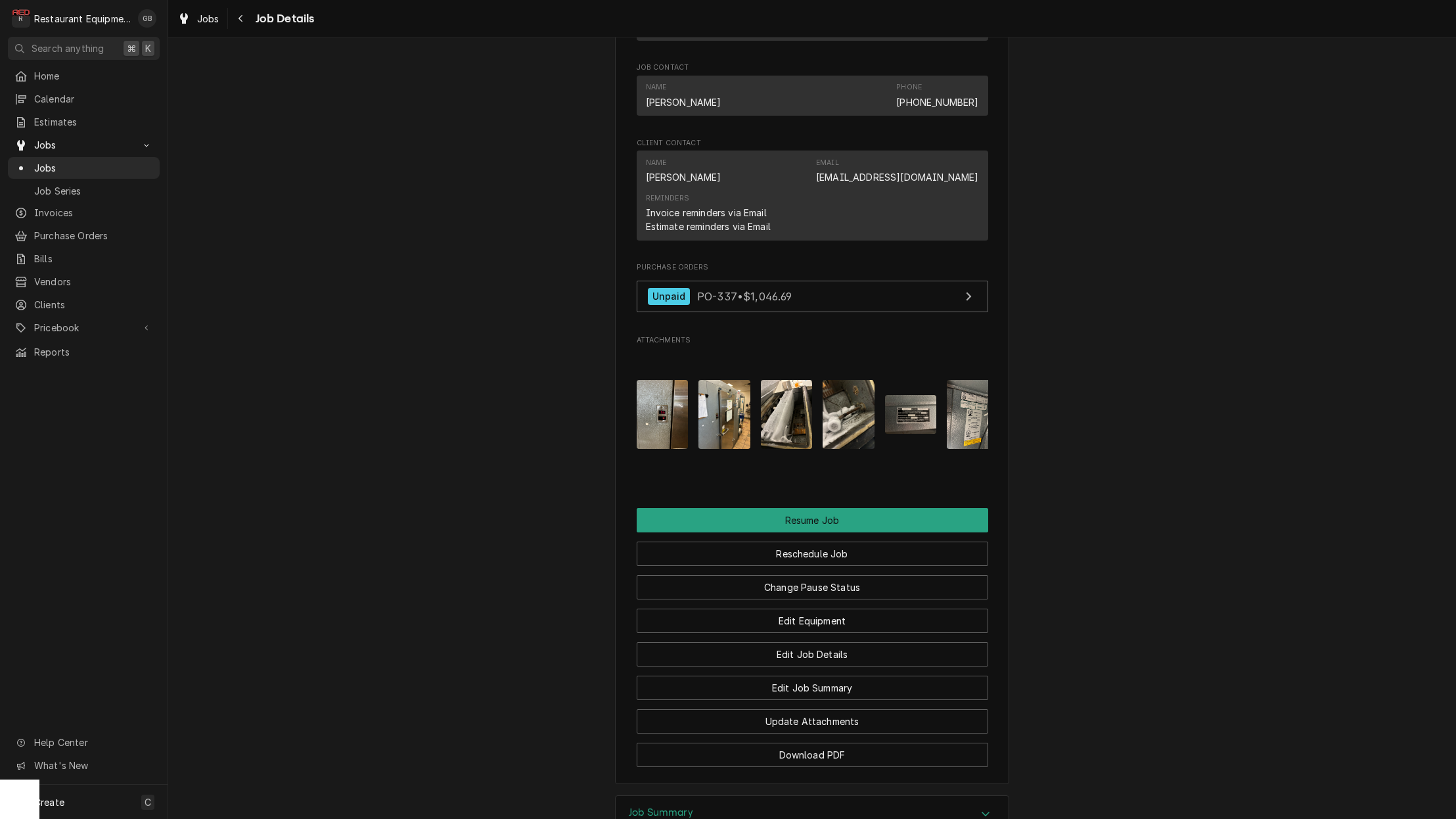
scroll to position [1493, 0]
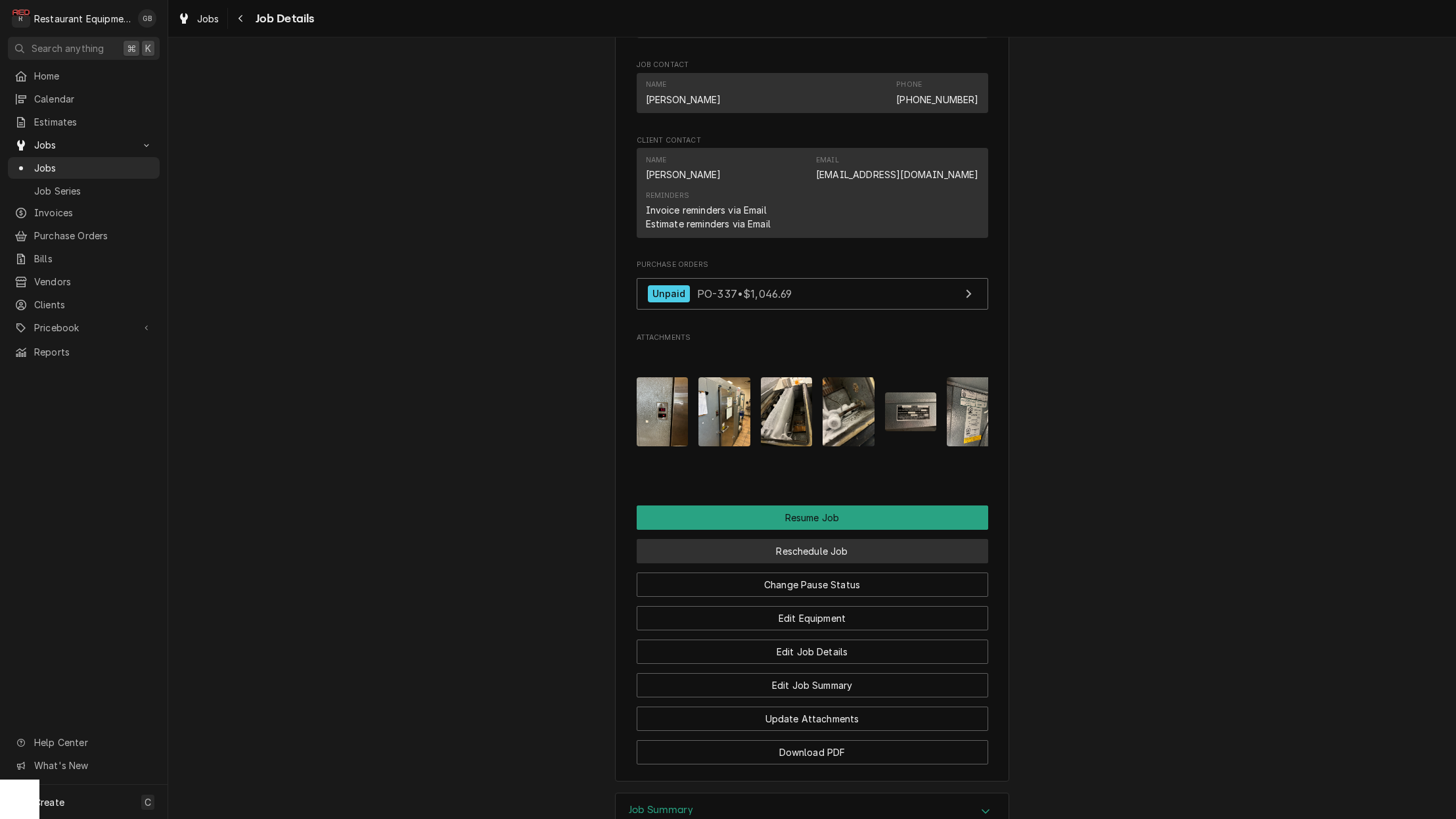
click at [818, 539] on button "Reschedule Job" at bounding box center [813, 551] width 352 height 25
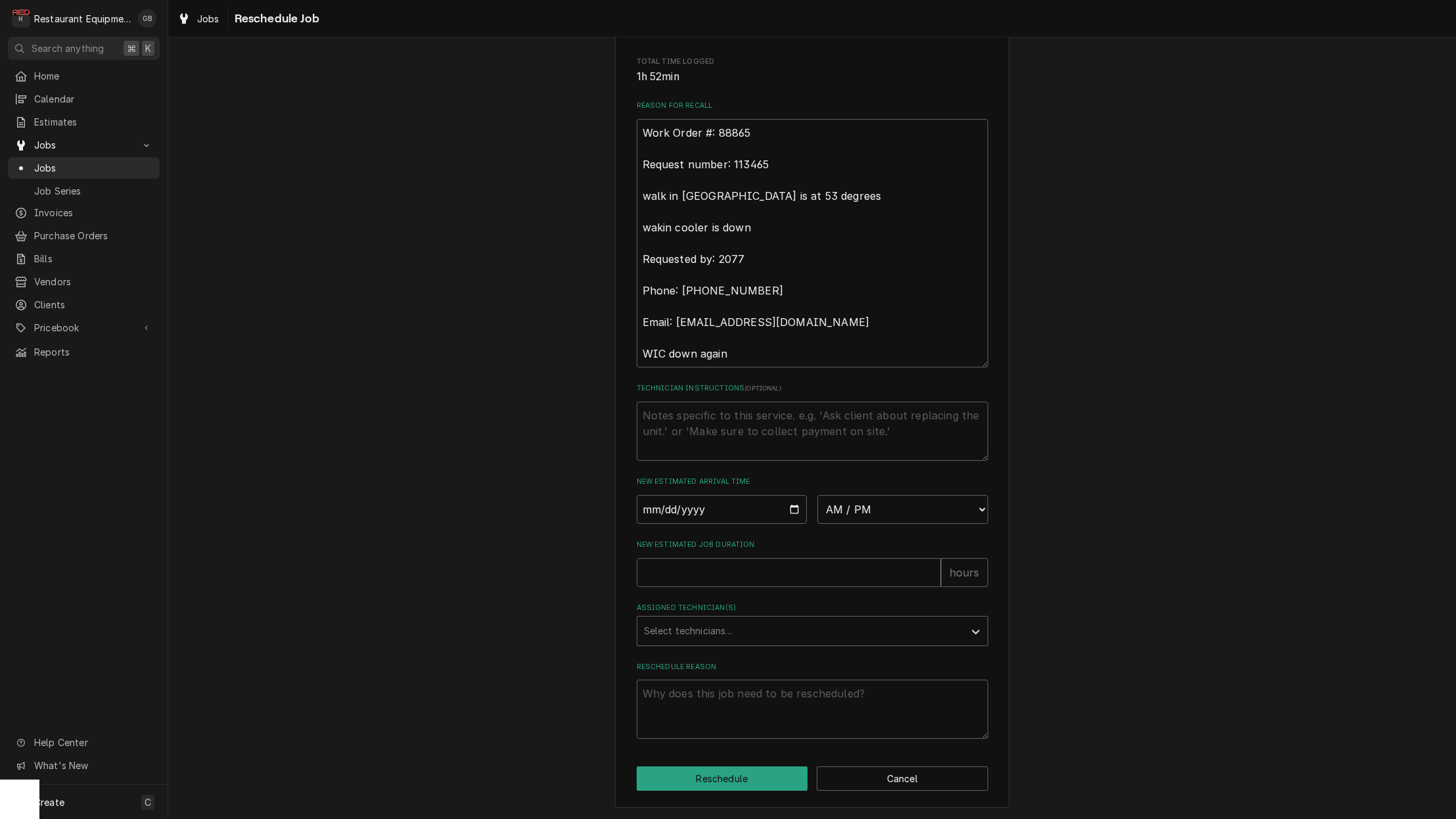
scroll to position [1, 0]
click at [673, 501] on input "Date" at bounding box center [723, 509] width 170 height 29
click at [676, 516] on input "Date" at bounding box center [723, 509] width 170 height 29
click at [675, 518] on input "Date" at bounding box center [723, 509] width 170 height 29
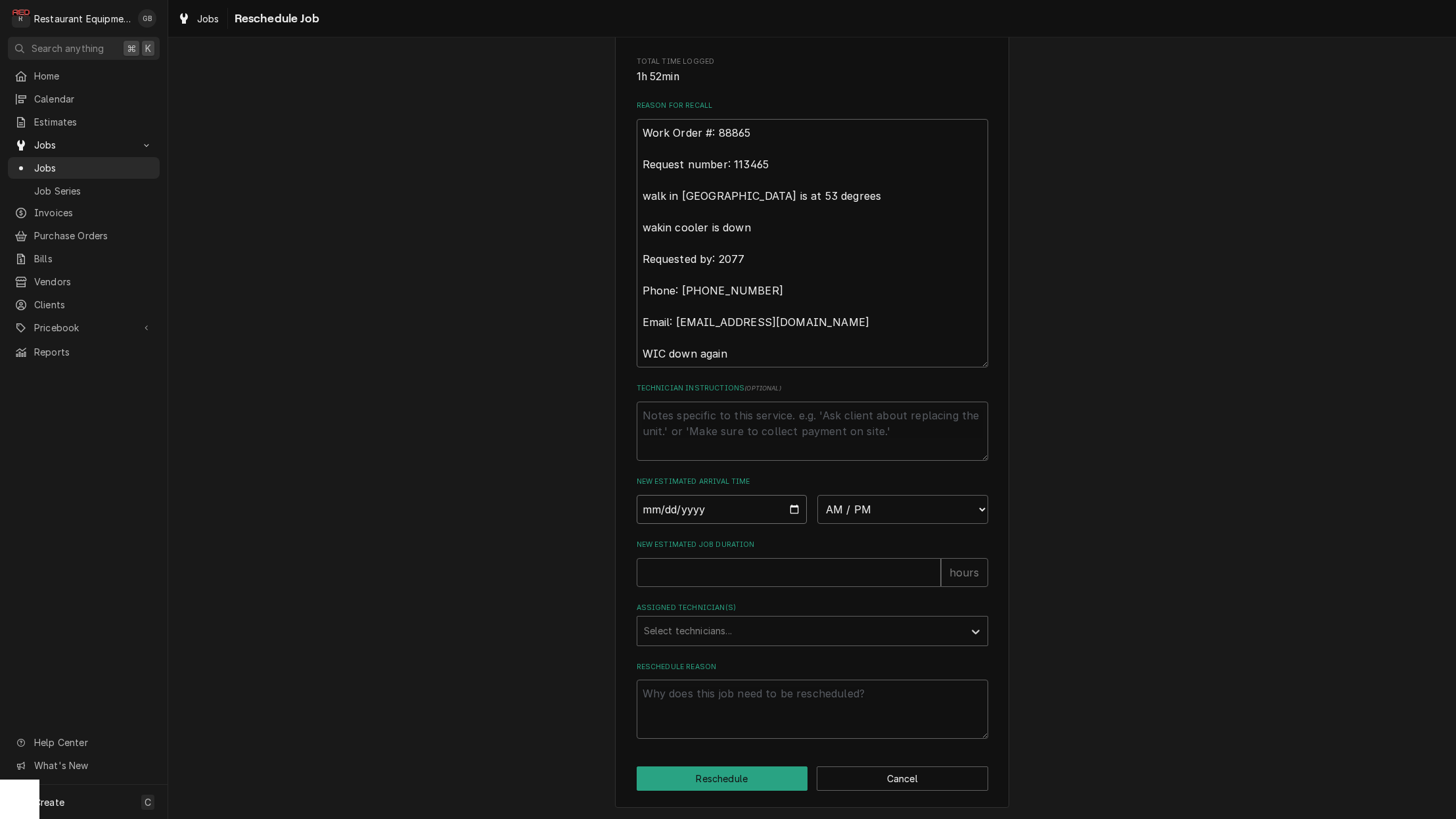
click at [666, 517] on input "Date" at bounding box center [723, 509] width 170 height 29
click at [637, 509] on input "Date" at bounding box center [723, 509] width 170 height 29
click at [672, 505] on input "Date" at bounding box center [723, 509] width 170 height 29
click at [668, 517] on input "Date" at bounding box center [723, 509] width 170 height 29
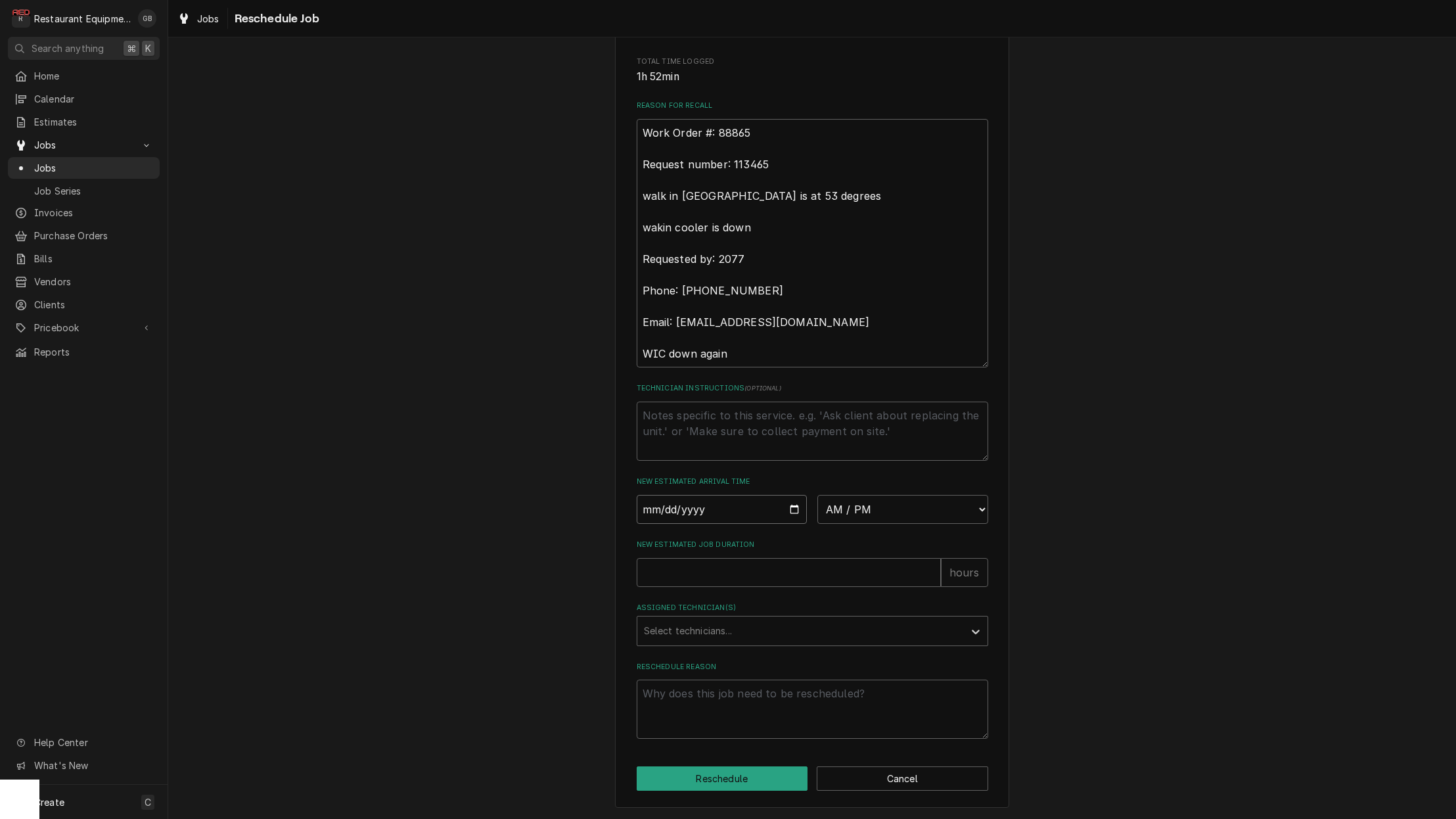
type input "2025-10-08"
type textarea "x"
select select "08:45:00"
click at [696, 579] on input "New Estimated Job Duration" at bounding box center [789, 572] width 304 height 29
type textarea "x"
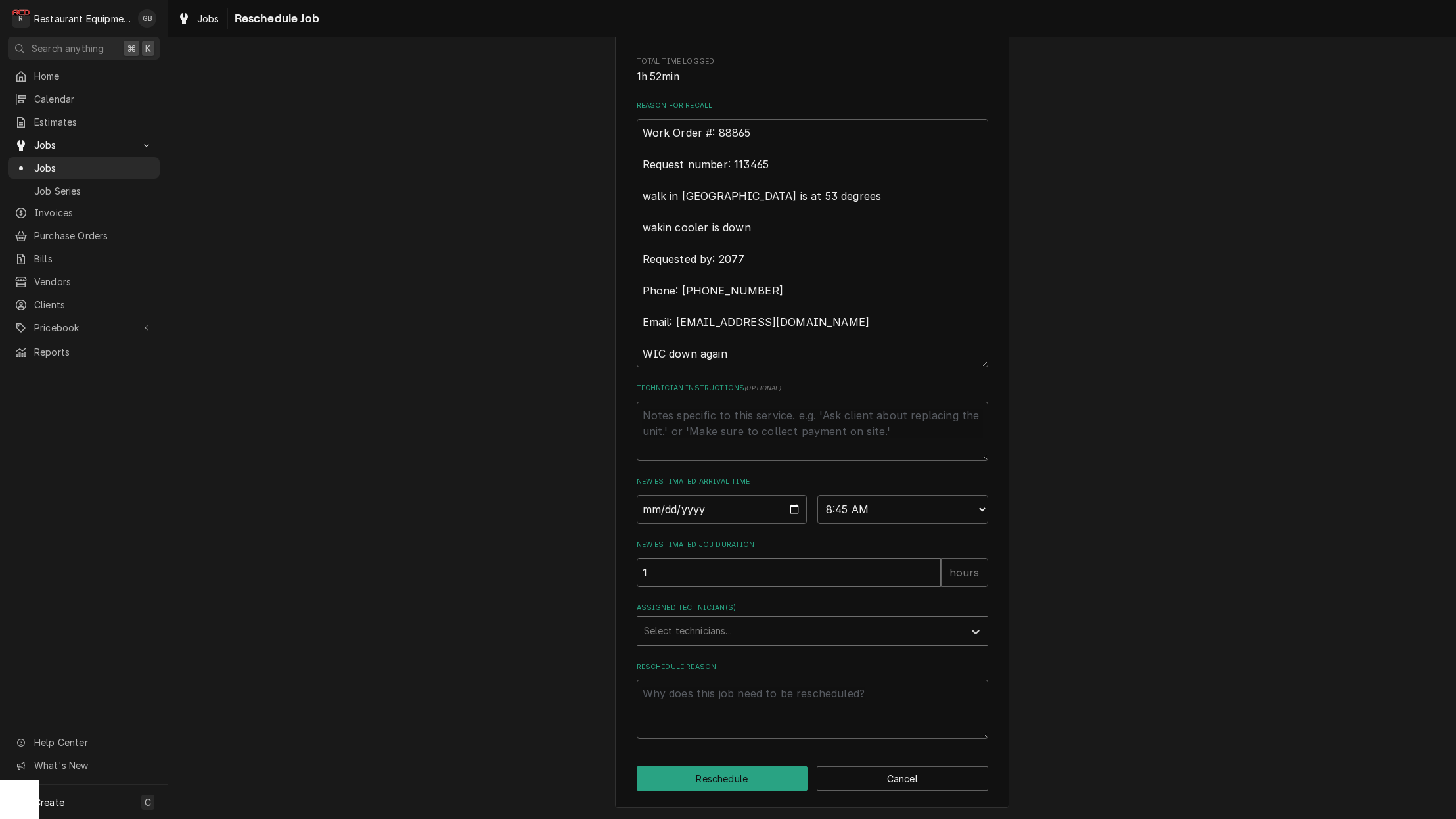
type input "1"
click at [733, 636] on div "Assigned Technician(s)" at bounding box center [801, 632] width 313 height 24
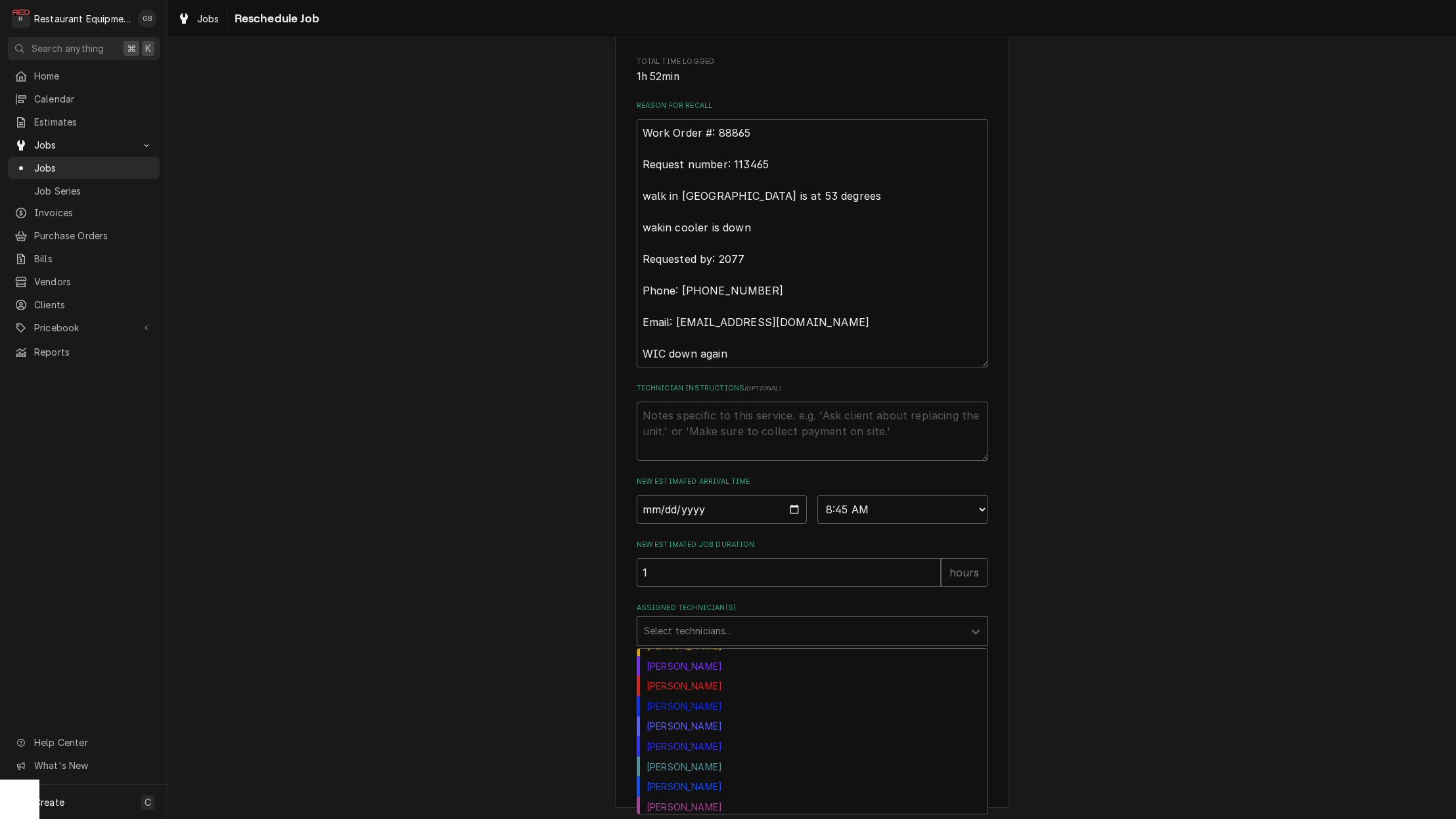
scroll to position [177, 0]
click at [730, 723] on div "Paxton Turner" at bounding box center [812, 723] width 350 height 21
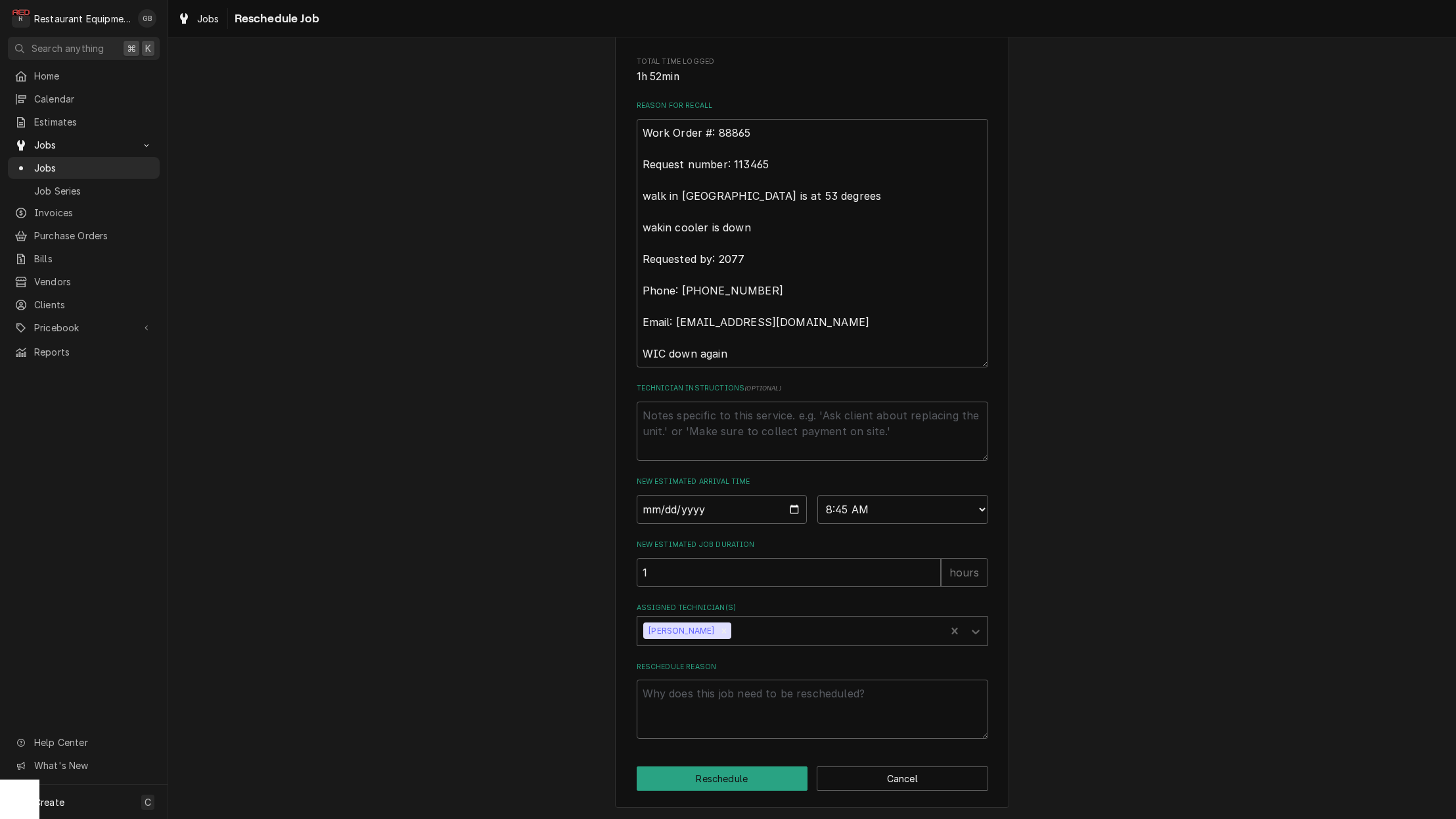
scroll to position [0, 0]
click at [722, 716] on textarea "Reschedule Reason" at bounding box center [813, 710] width 352 height 59
type textarea "x"
type textarea "f"
type textarea "x"
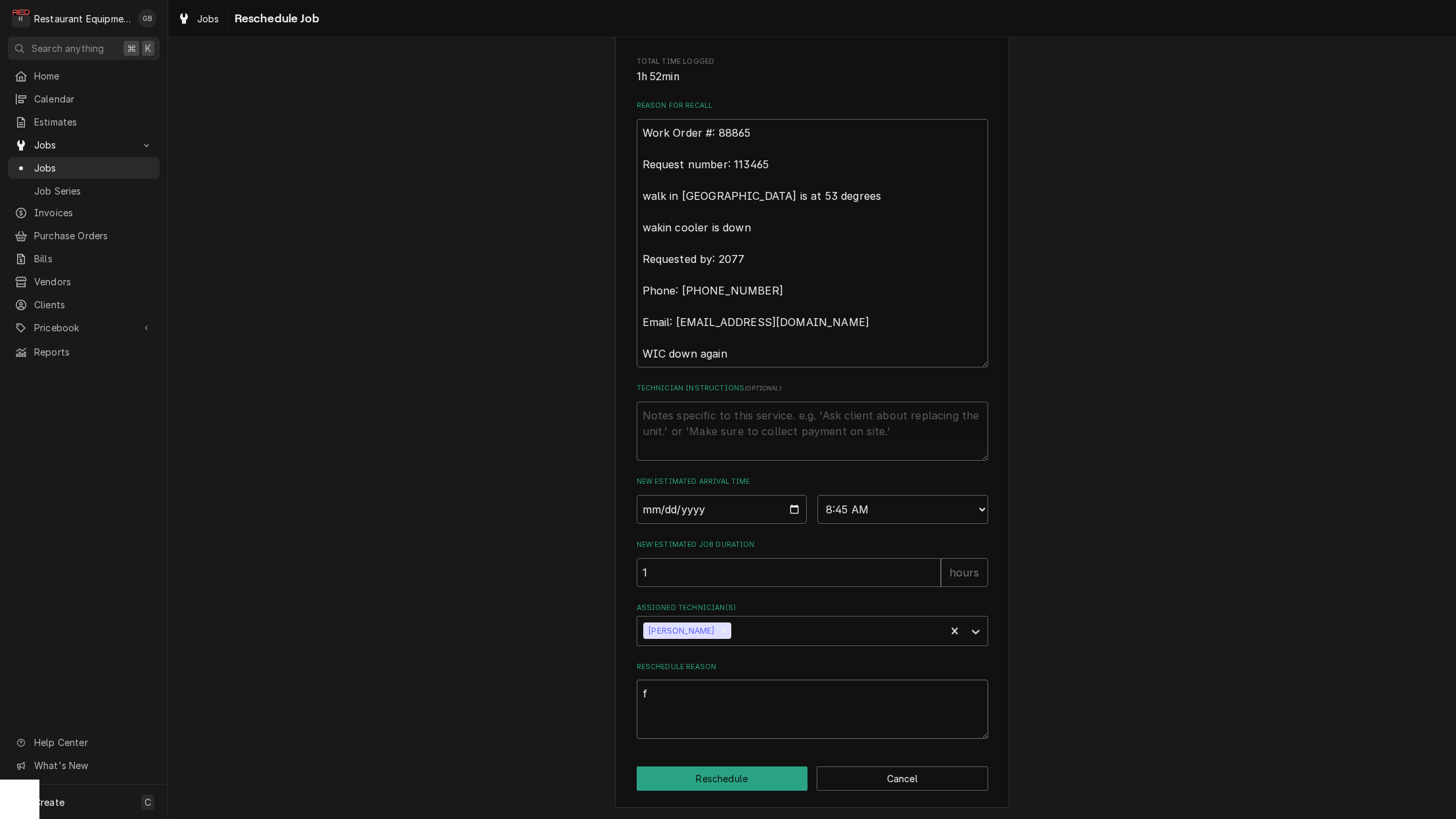
type textarea "fo"
type textarea "x"
type textarea "fol"
type textarea "x"
type textarea "foll"
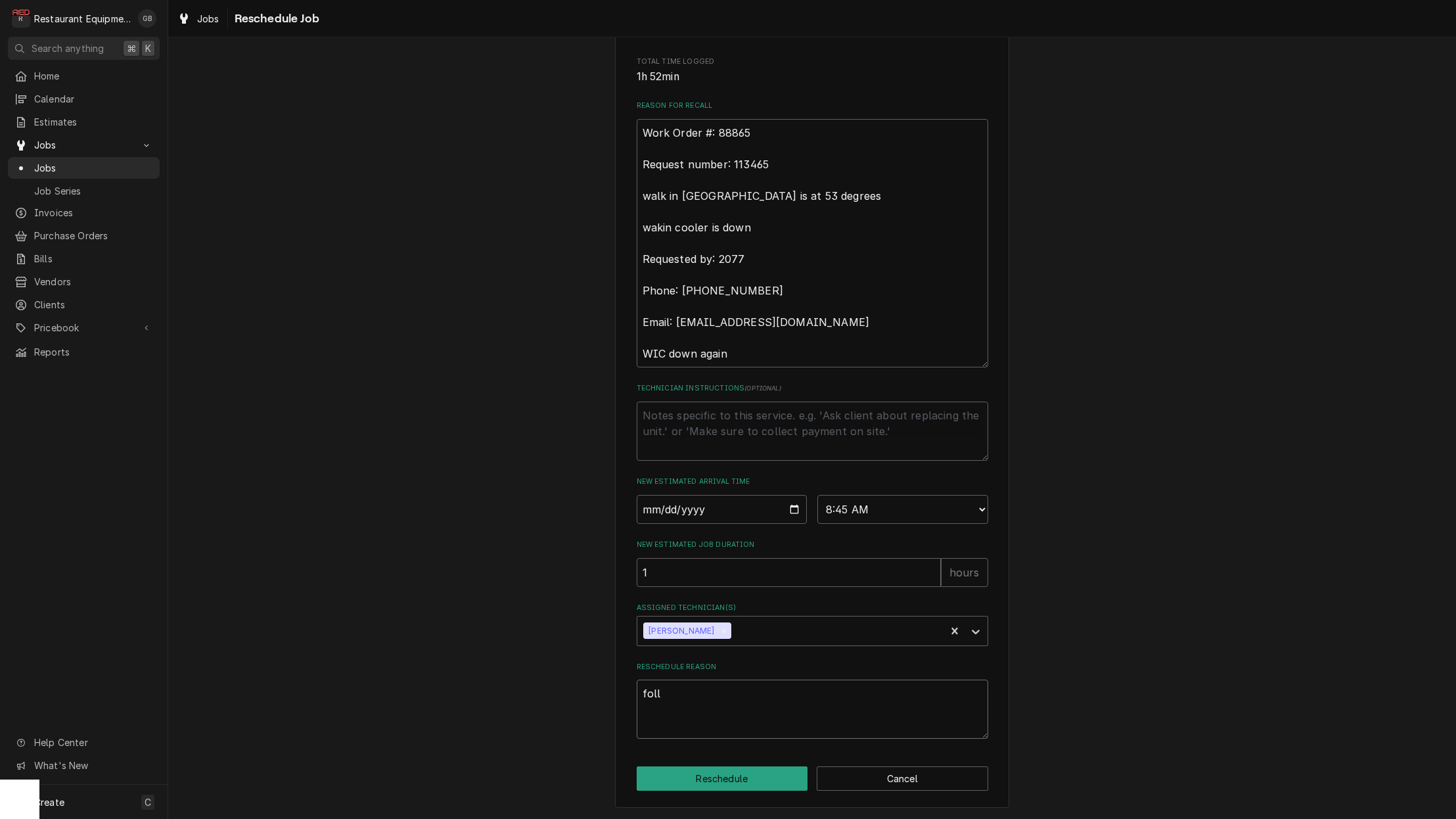
type textarea "x"
type textarea "follo"
type textarea "x"
type textarea "follow"
type textarea "x"
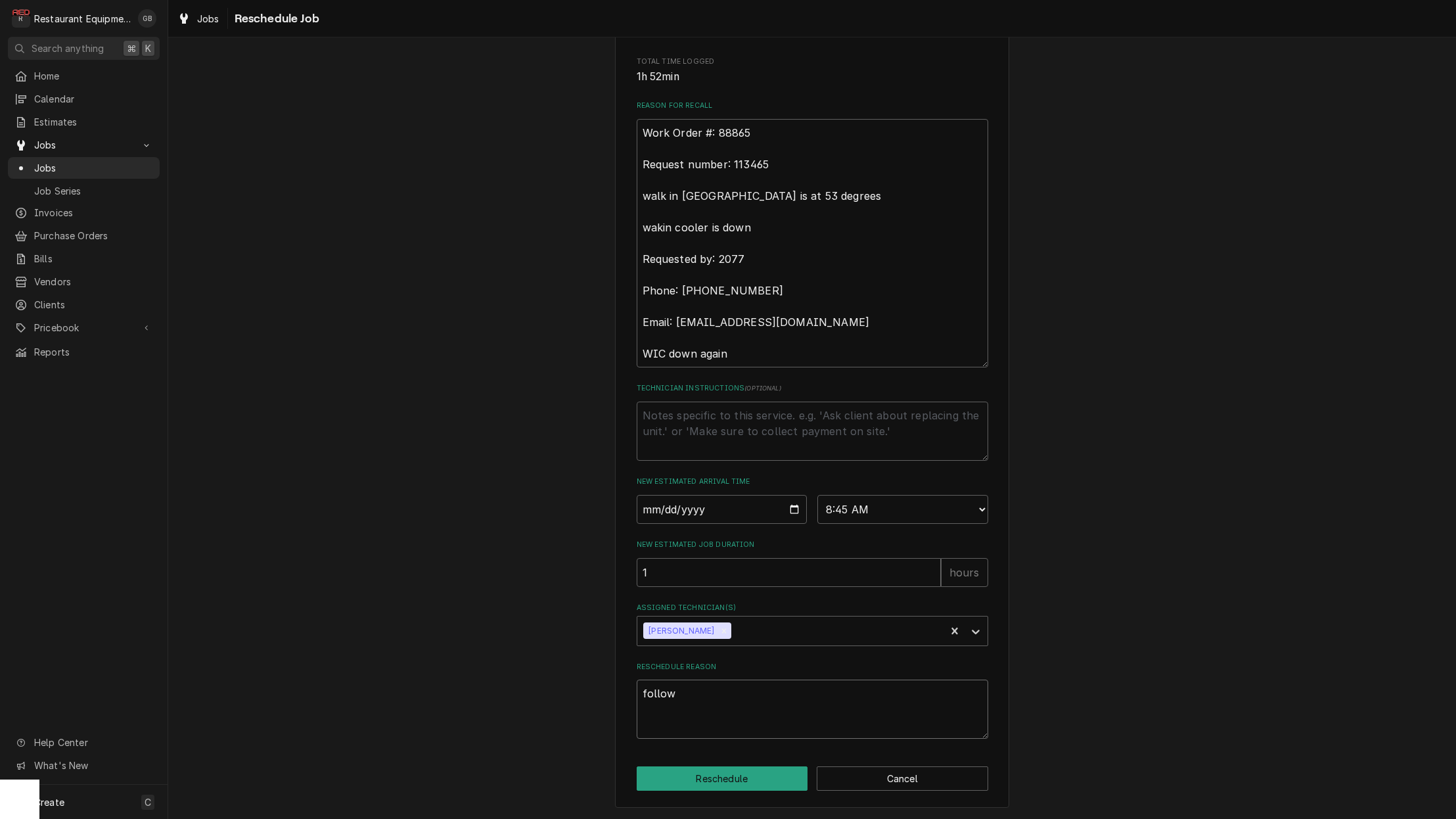
type textarea "follow"
type textarea "x"
type textarea "follow u"
type textarea "x"
type textarea "follow up"
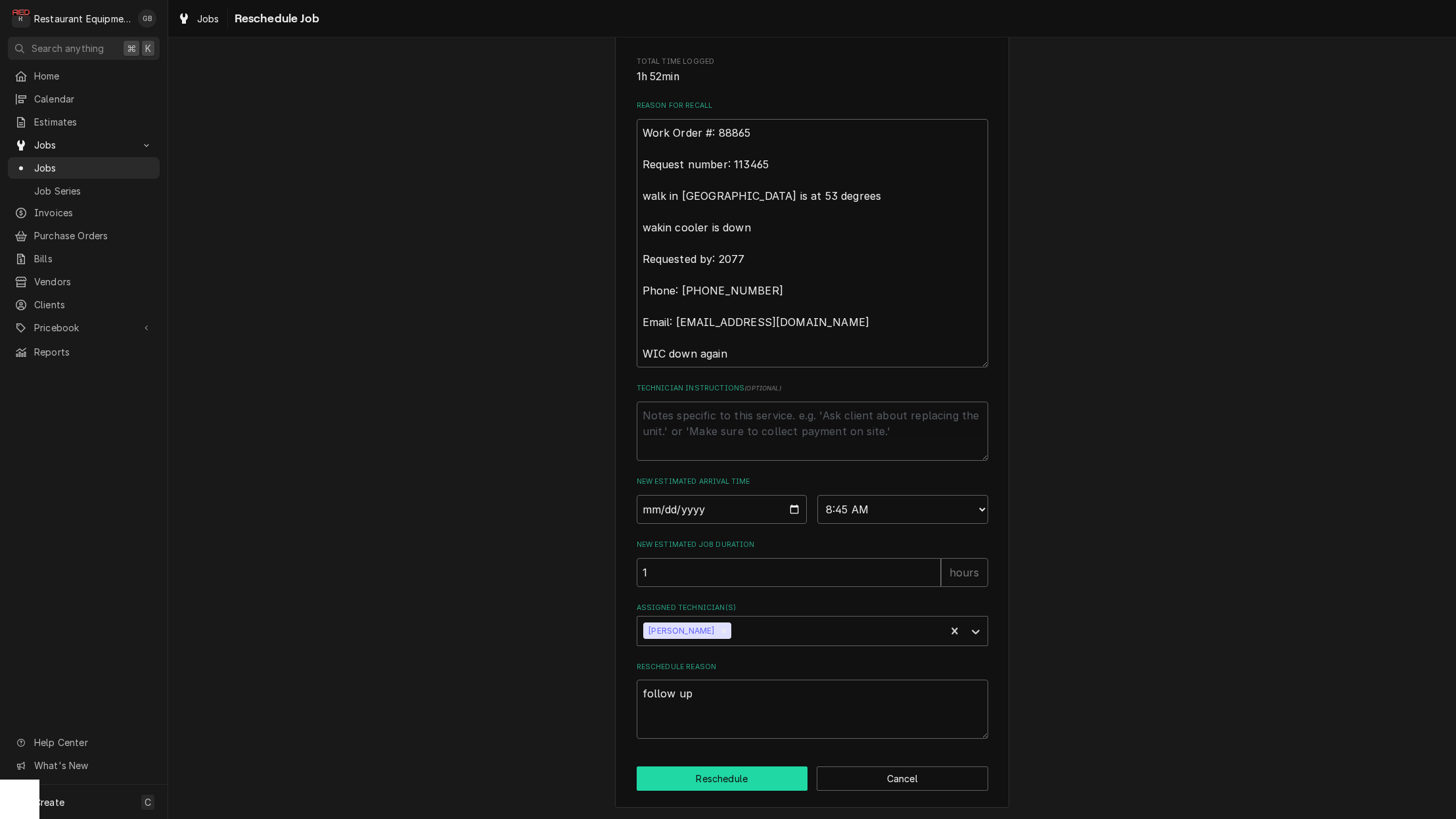
click at [727, 774] on button "Reschedule" at bounding box center [723, 778] width 171 height 25
type textarea "x"
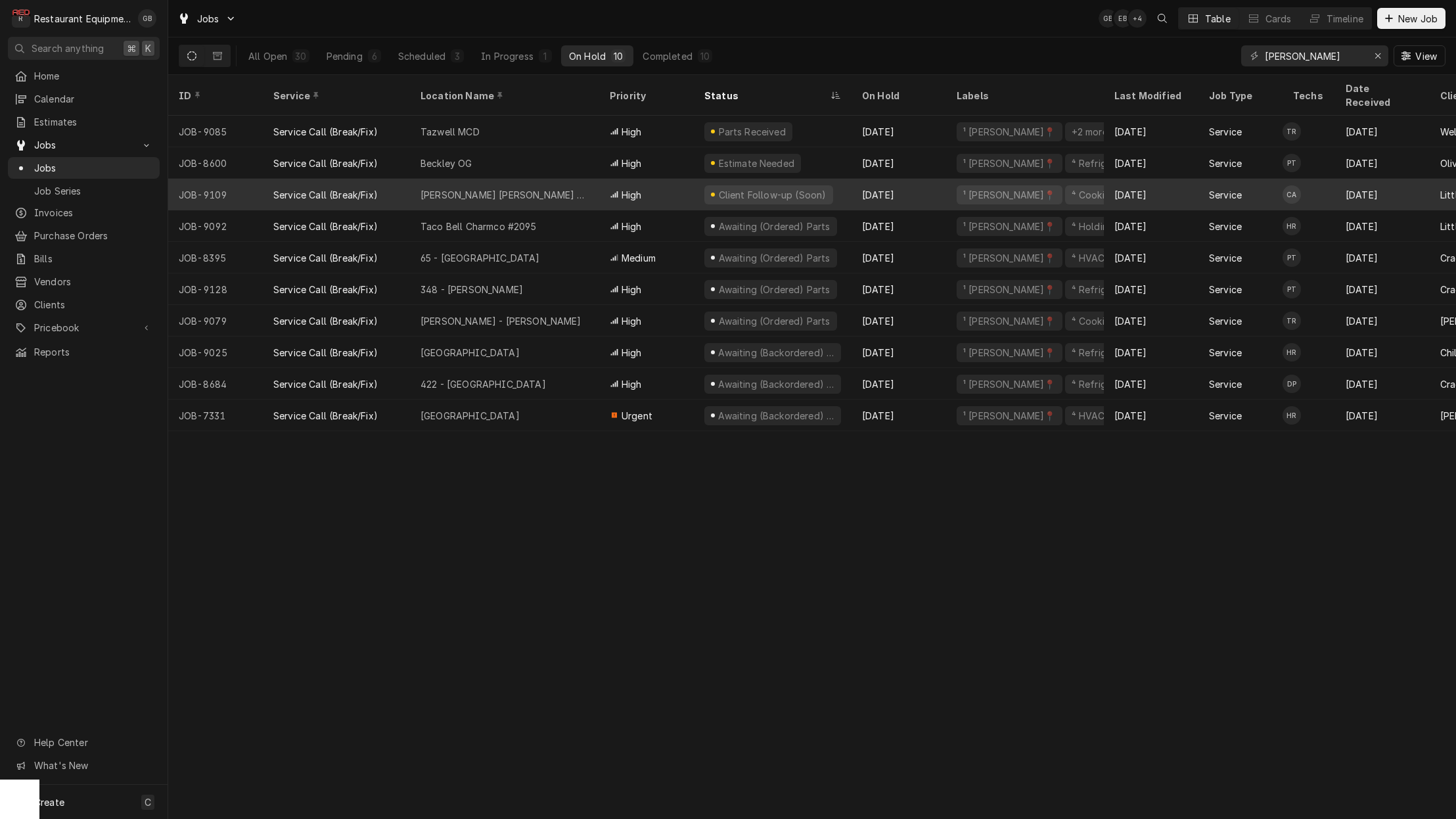
click at [514, 178] on div "Glen Jean Subway" at bounding box center [504, 194] width 189 height 32
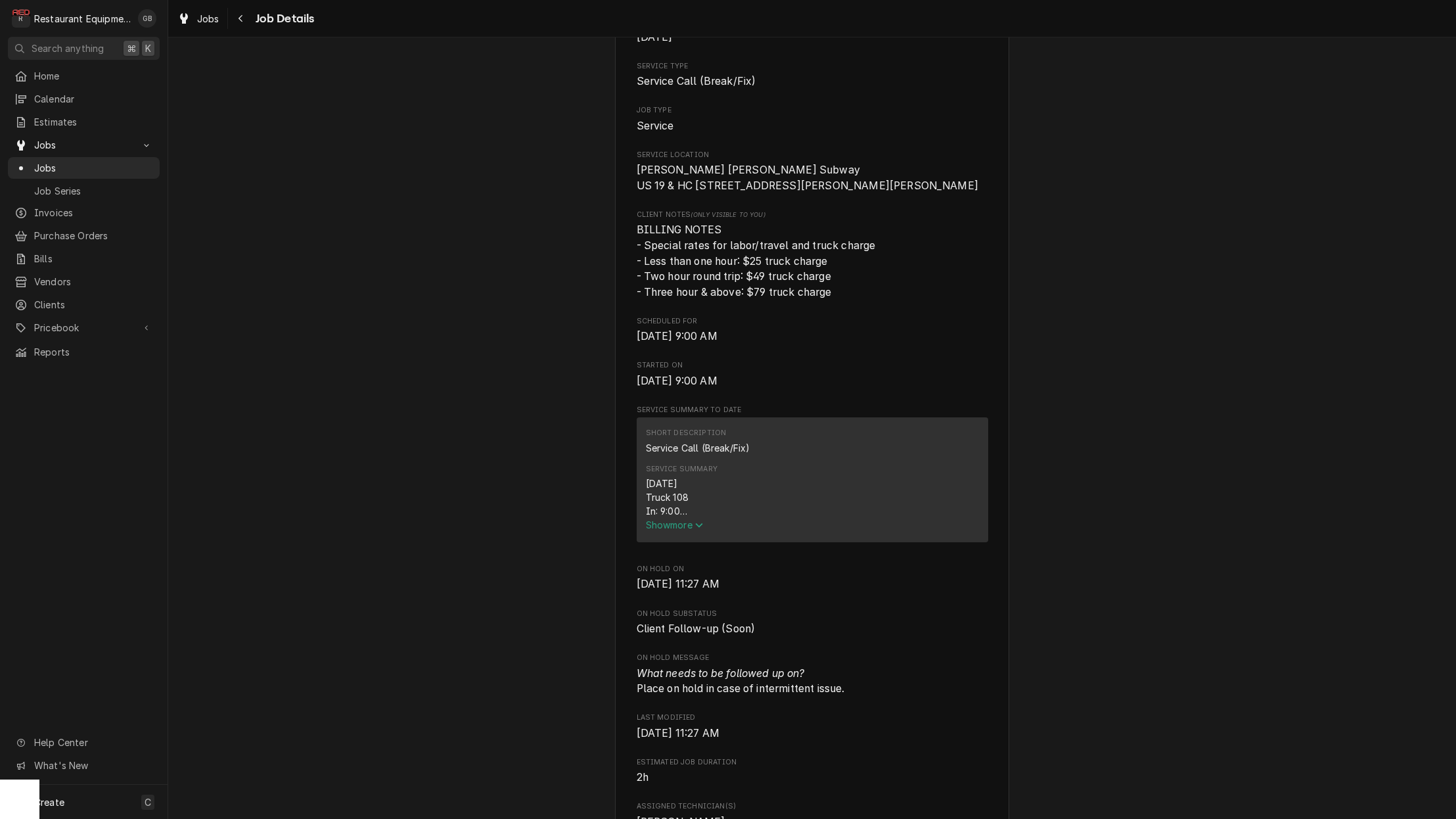
scroll to position [226, 0]
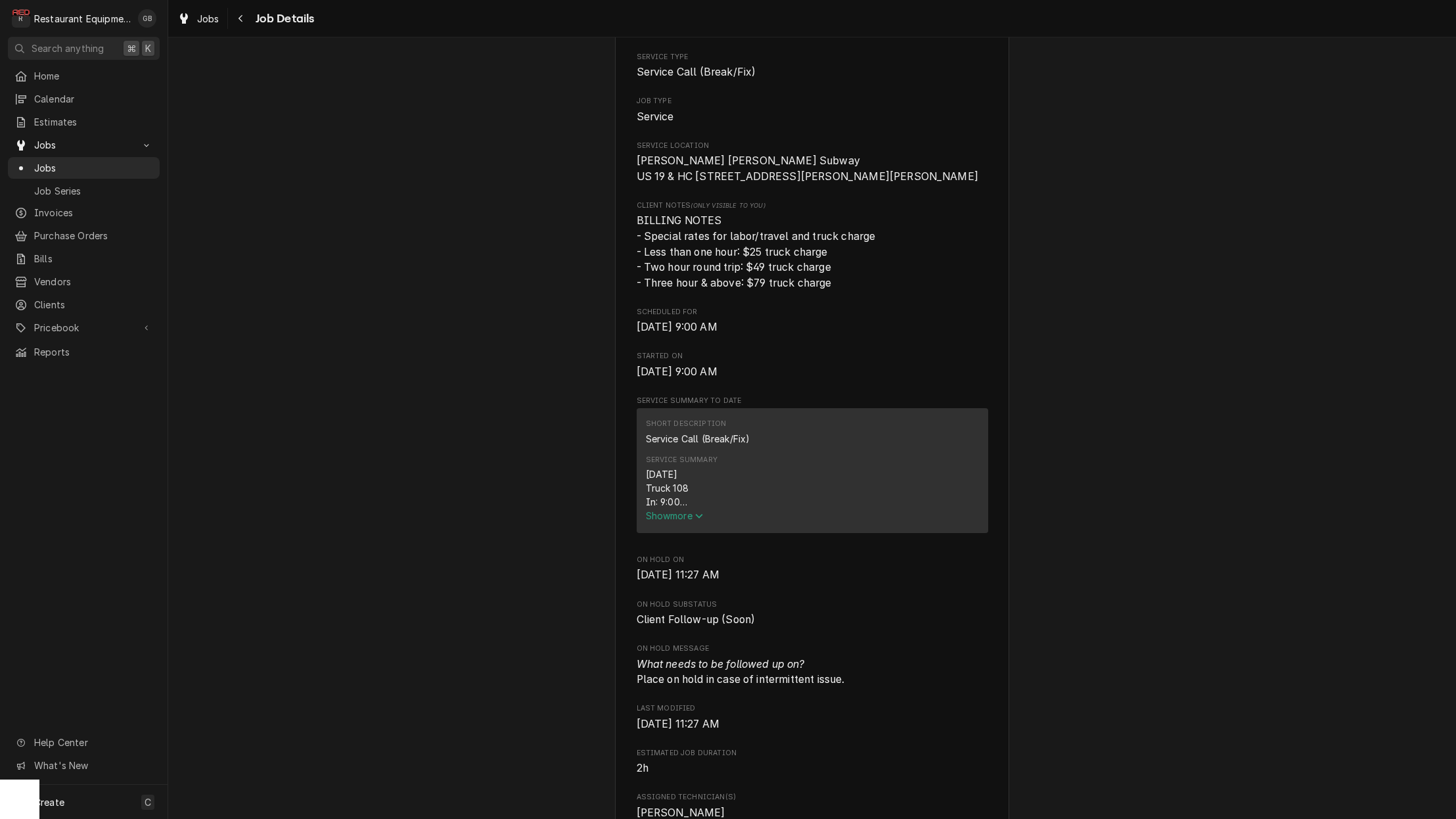
click at [677, 511] on span "Show more" at bounding box center [675, 516] width 57 height 11
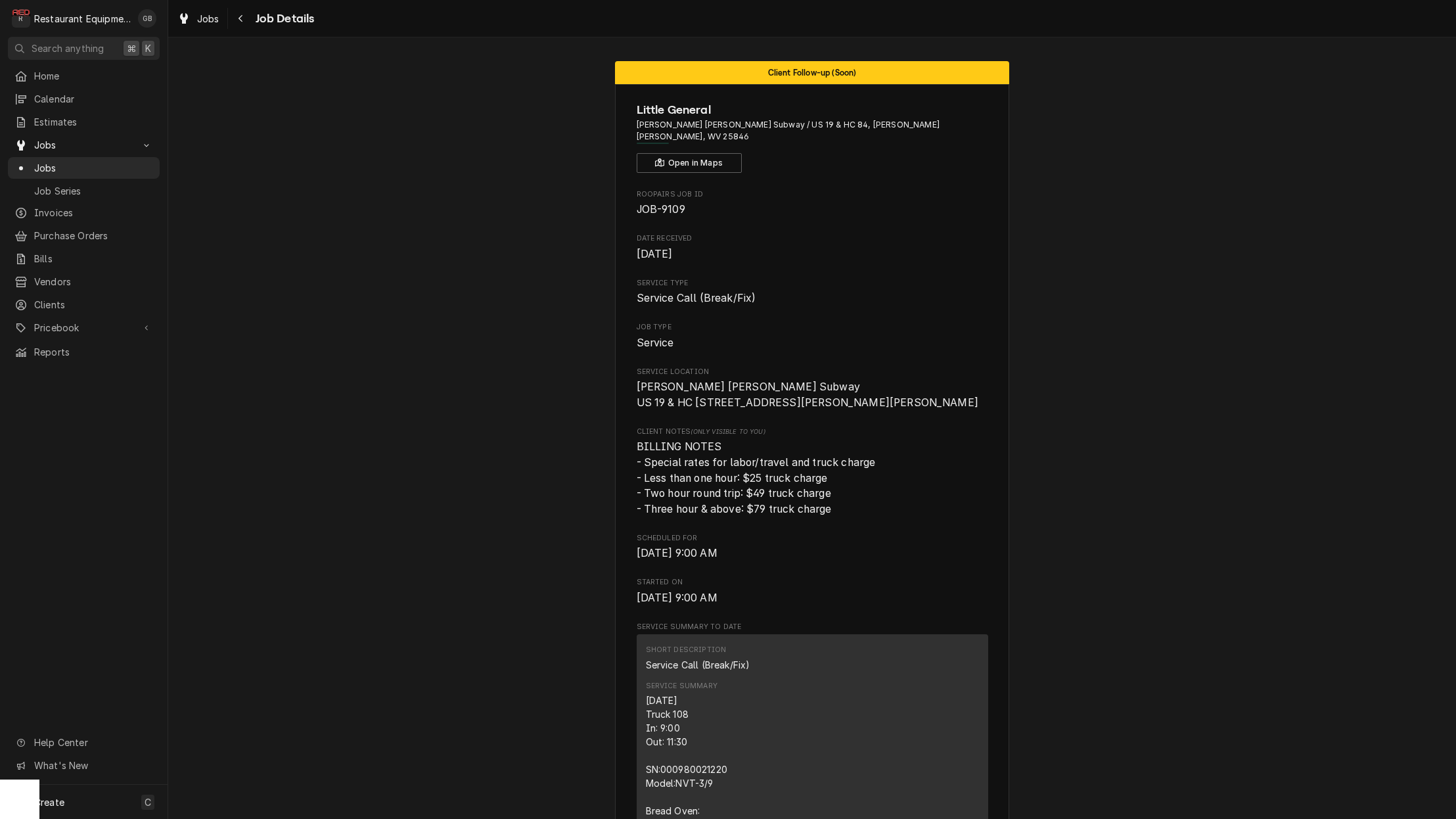
scroll to position [0, 0]
click at [242, 25] on div "Navigate back" at bounding box center [241, 18] width 13 height 13
